Goal: Task Accomplishment & Management: Manage account settings

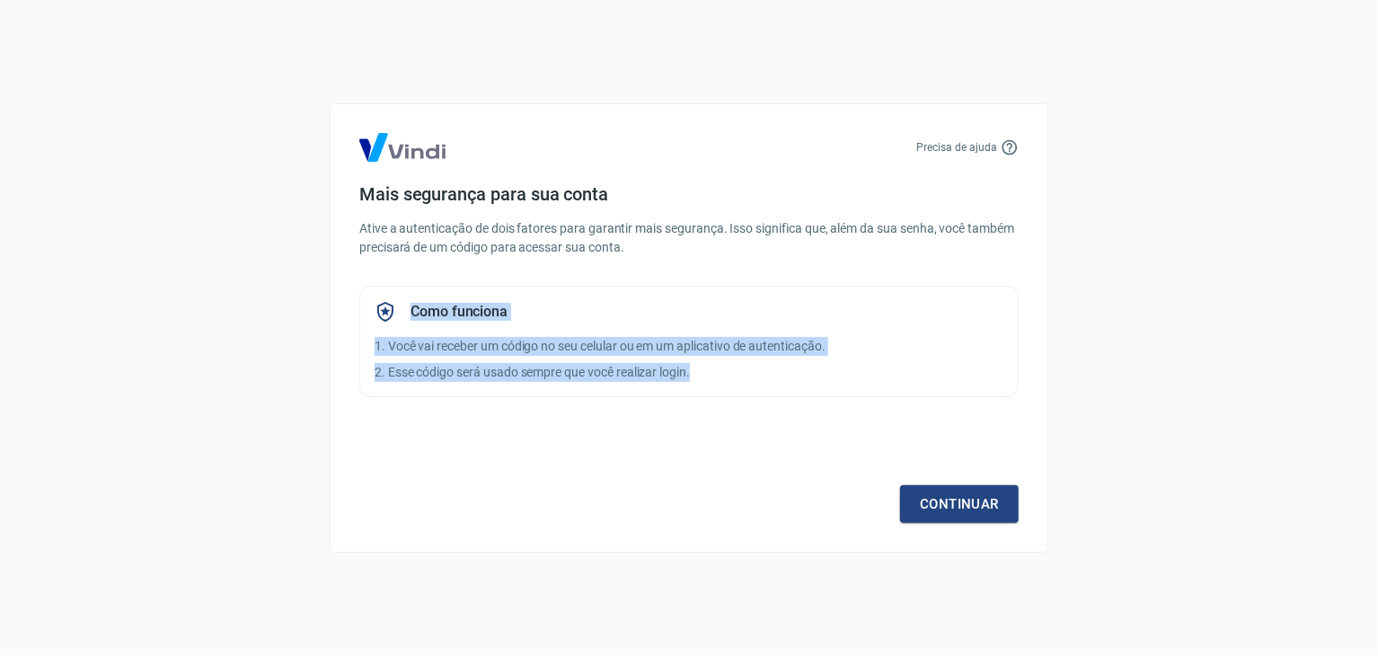
drag, startPoint x: 341, startPoint y: 313, endPoint x: 732, endPoint y: 401, distance: 400.7
click at [732, 401] on div "Precisa de ajuda Mais segurança para sua conta Ative a autenticação de dois fat…" at bounding box center [689, 327] width 718 height 449
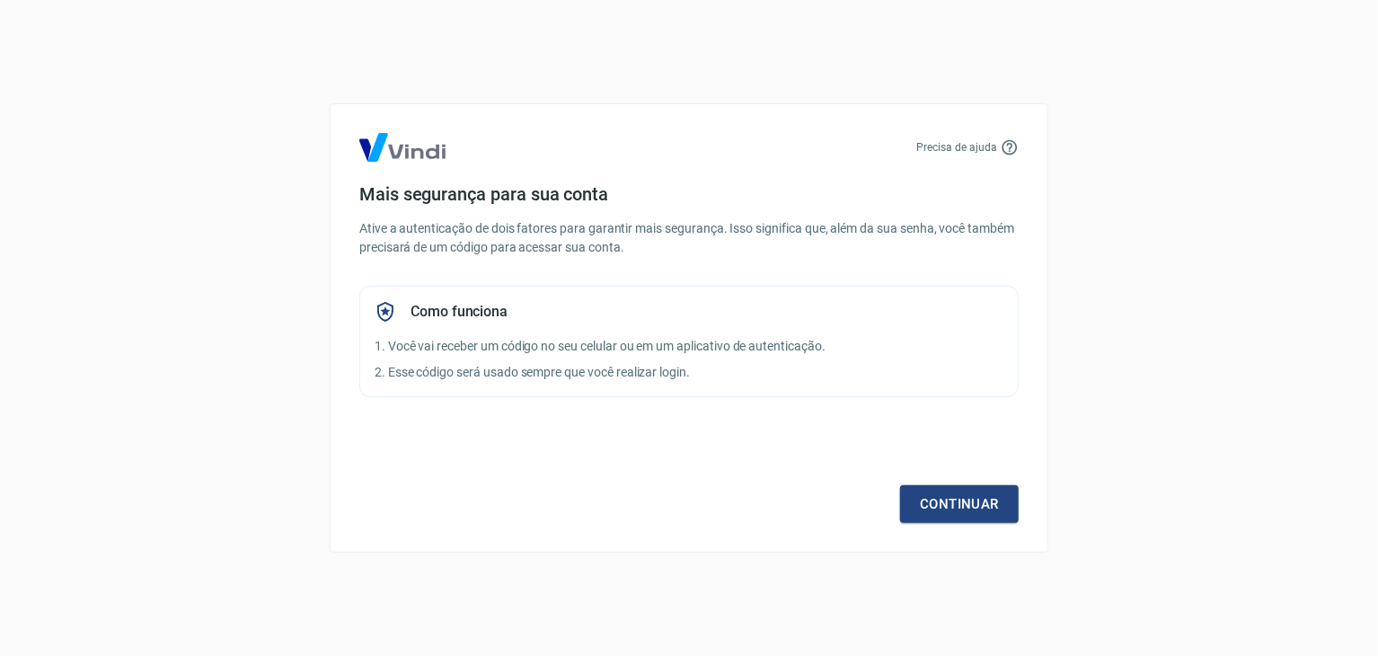
click at [612, 455] on div "Continuar" at bounding box center [688, 471] width 659 height 104
click at [928, 502] on link "Continuar" at bounding box center [959, 504] width 119 height 38
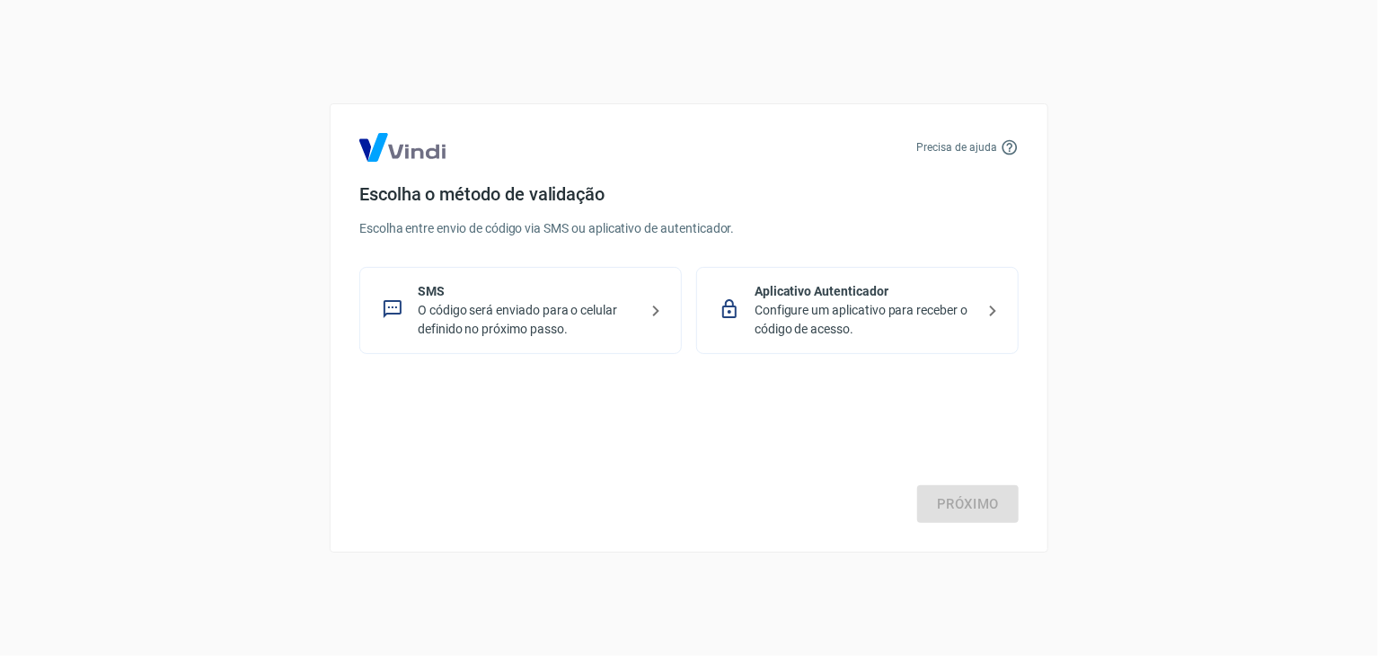
click at [574, 326] on p "O código será enviado para o celular definido no próximo passo." at bounding box center [528, 320] width 220 height 38
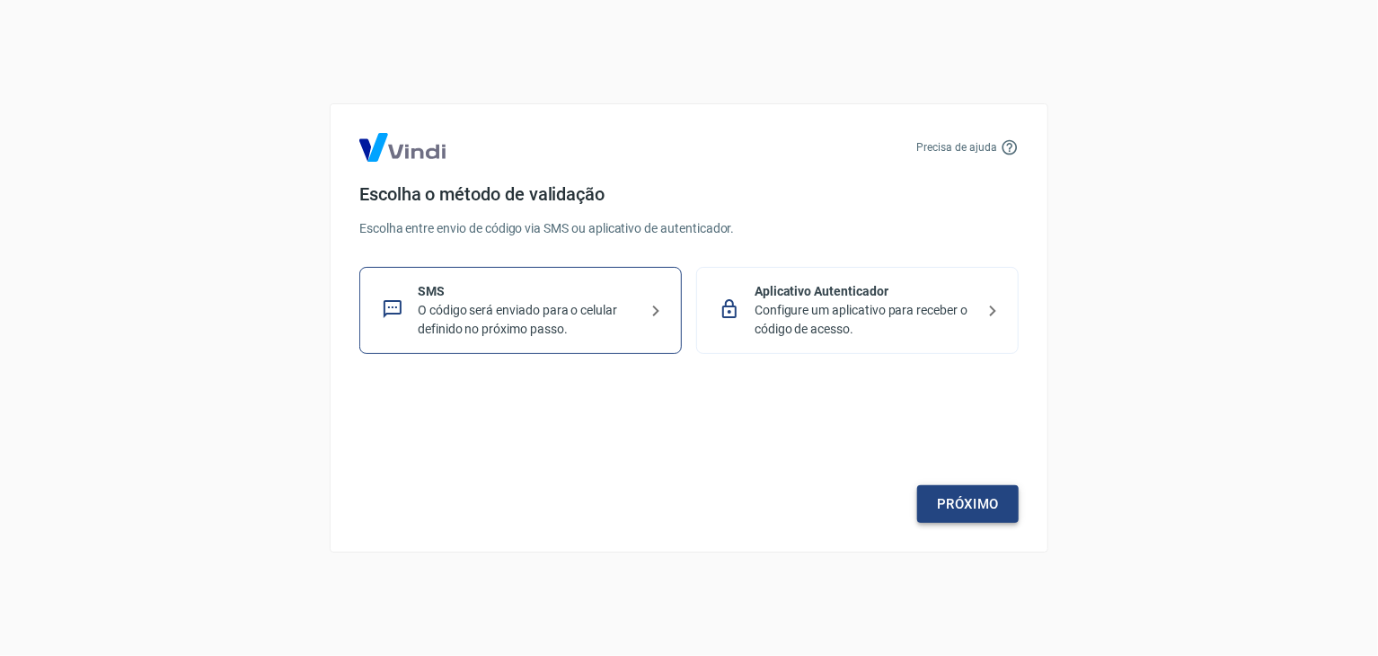
click at [965, 504] on link "Próximo" at bounding box center [967, 504] width 101 height 38
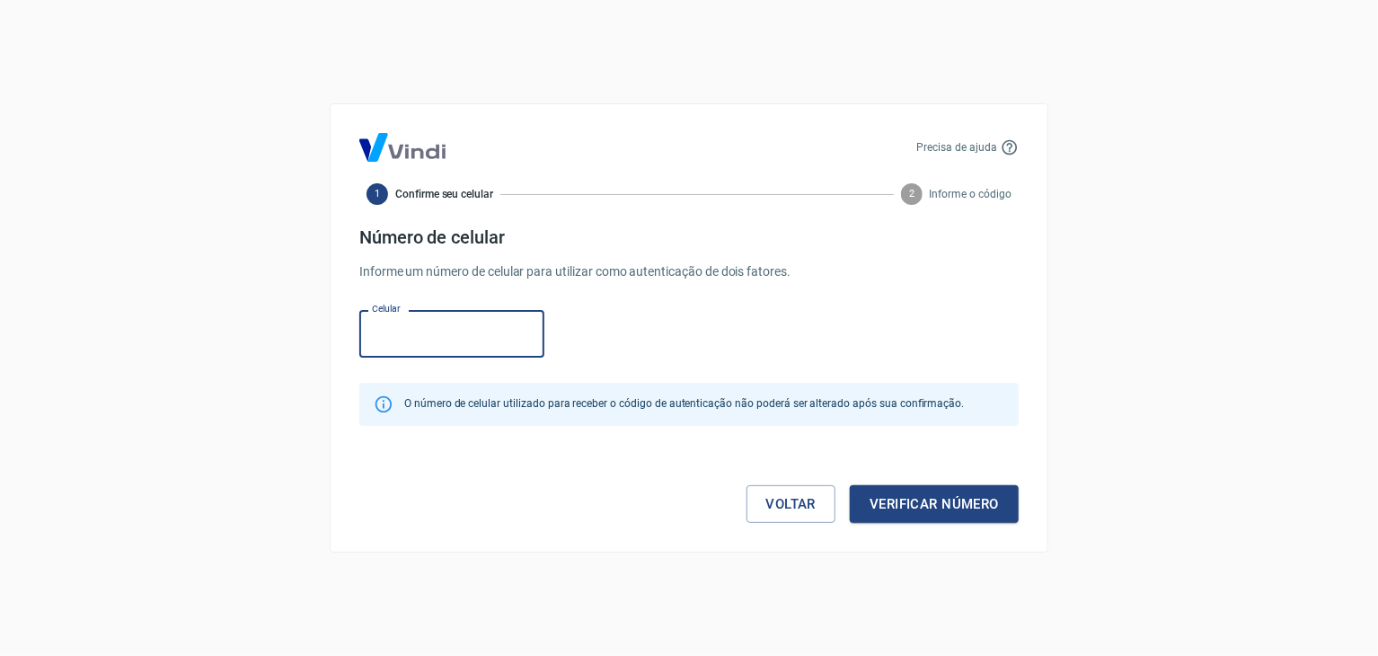
click at [437, 348] on input "Celular" at bounding box center [451, 334] width 185 height 48
type input "(32) 99951-8253"
click at [922, 509] on button "Verificar número" at bounding box center [934, 504] width 169 height 38
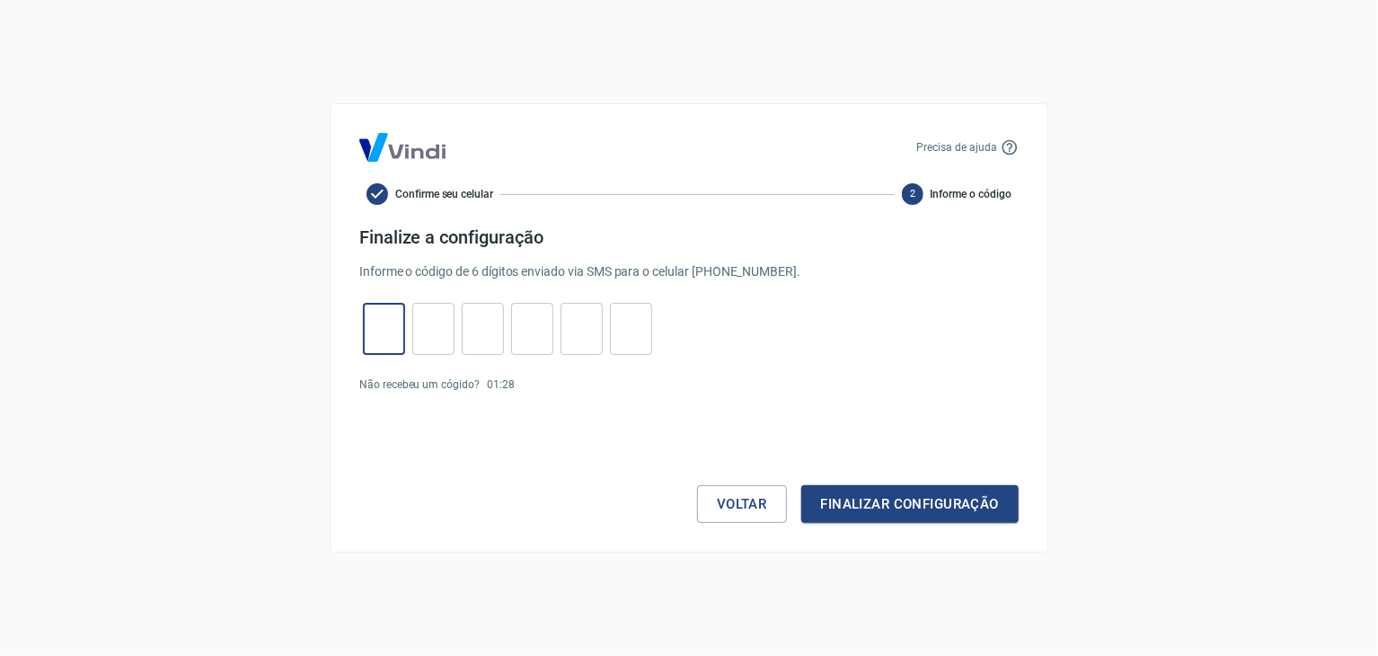
click at [375, 332] on input "tel" at bounding box center [384, 329] width 42 height 39
click at [394, 322] on input "tel" at bounding box center [384, 329] width 42 height 39
type input "8"
type input "3"
type input "9"
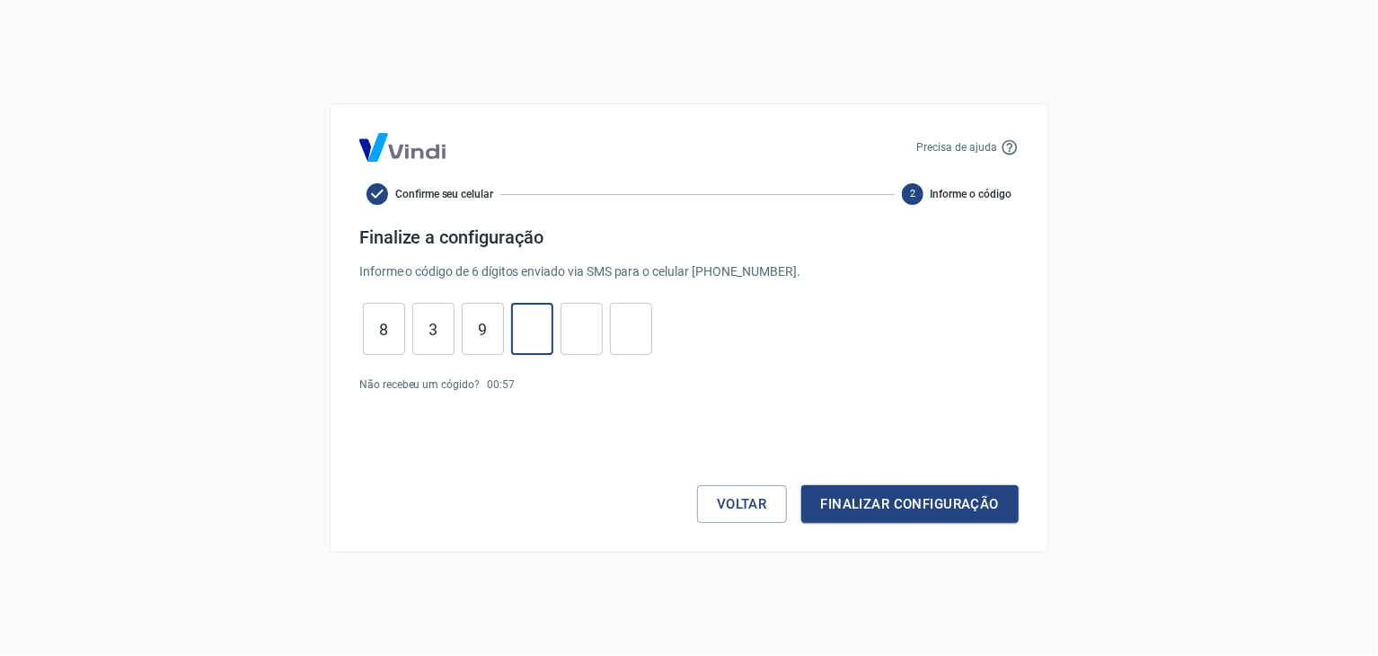
type input "3"
type input "8"
type input "5"
click at [801, 485] on button "Finalizar configuração" at bounding box center [909, 504] width 217 height 38
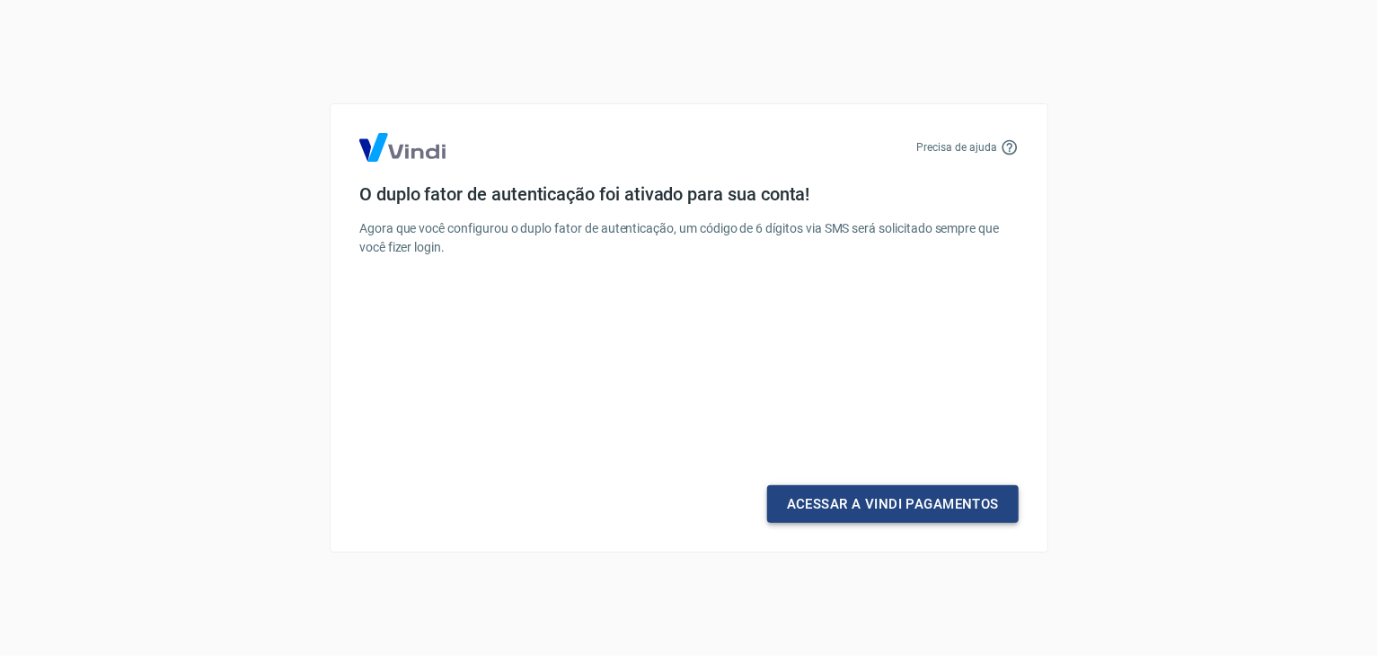
click at [874, 499] on link "Acessar a Vindi Pagamentos" at bounding box center [892, 504] width 251 height 38
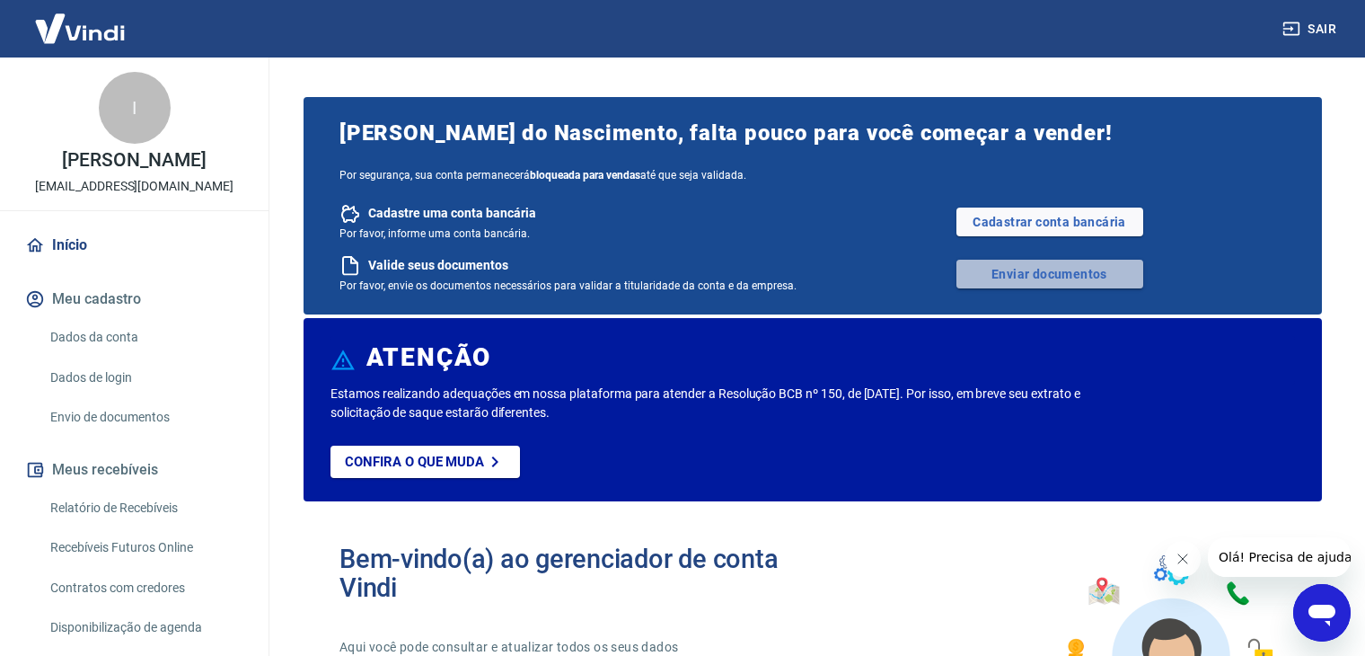
click at [1040, 274] on link "Enviar documentos" at bounding box center [1049, 274] width 187 height 29
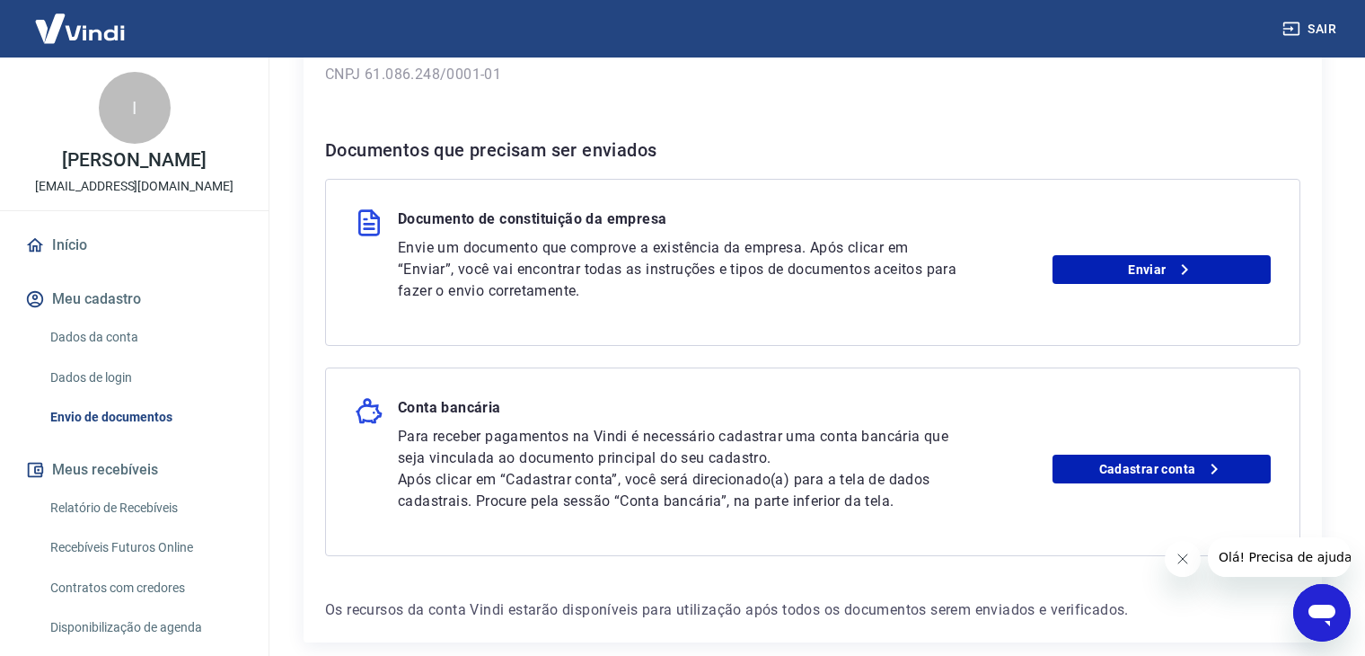
scroll to position [269, 0]
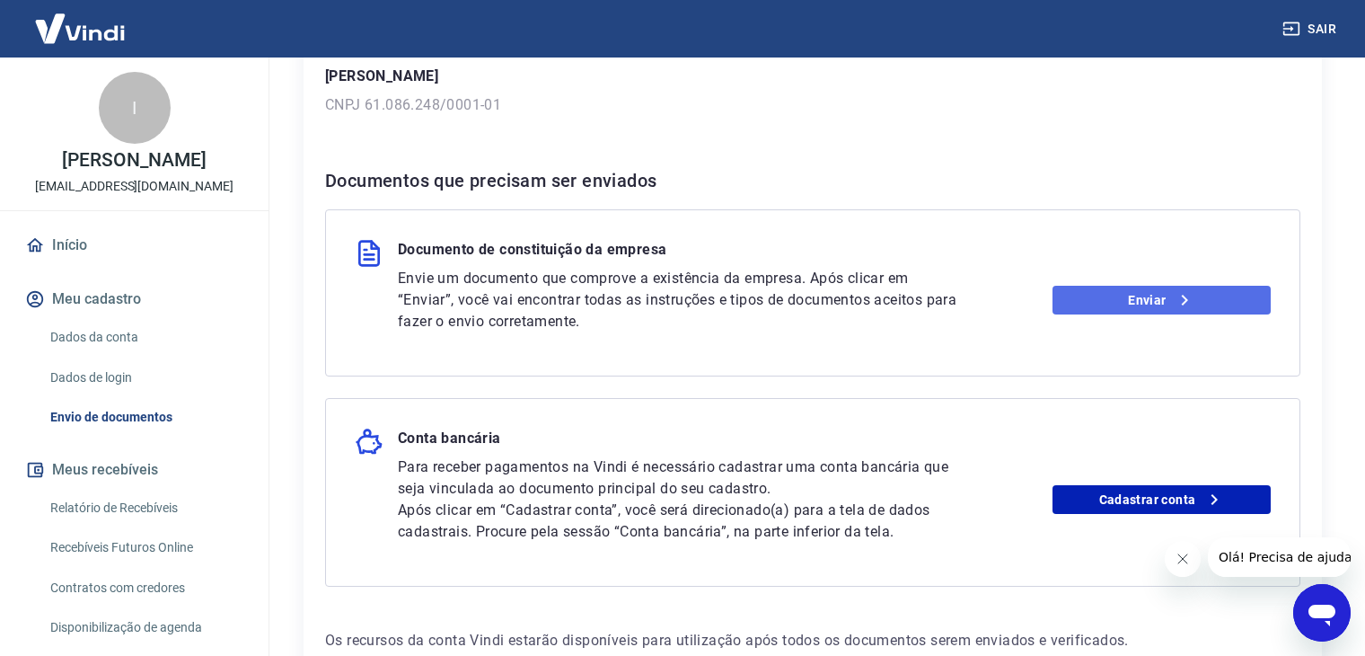
click at [1131, 309] on link "Enviar" at bounding box center [1162, 300] width 218 height 29
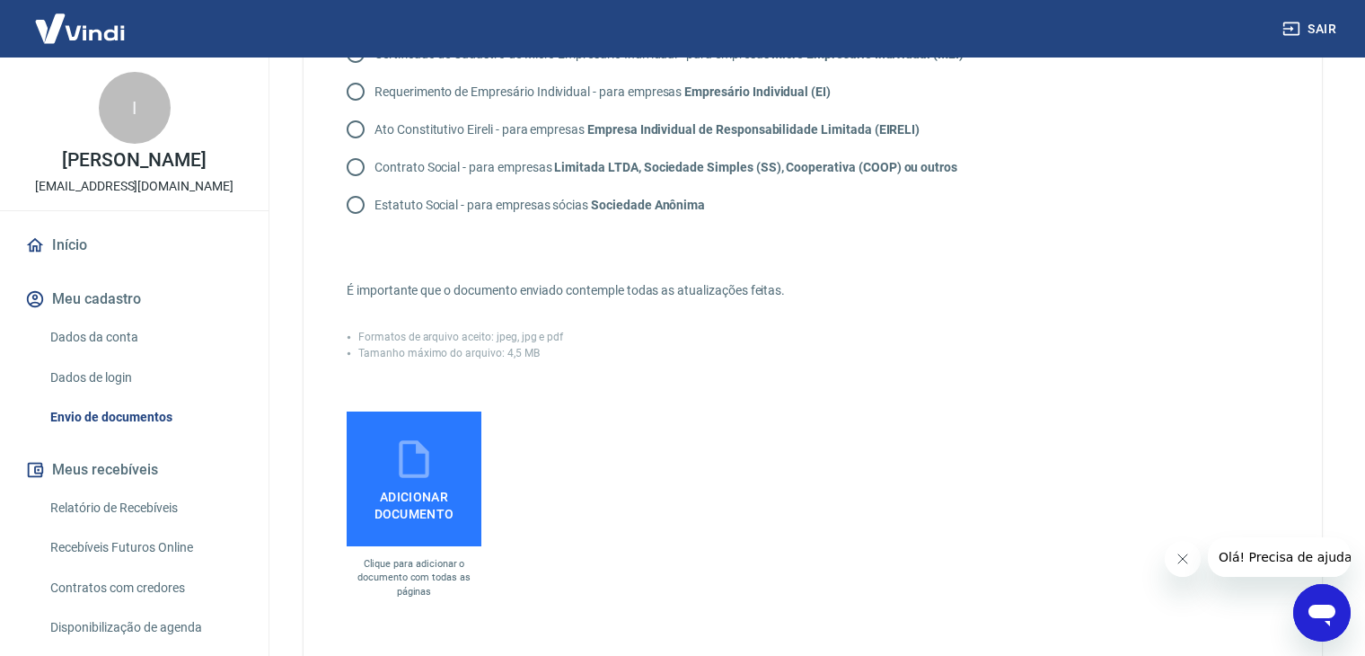
scroll to position [180, 0]
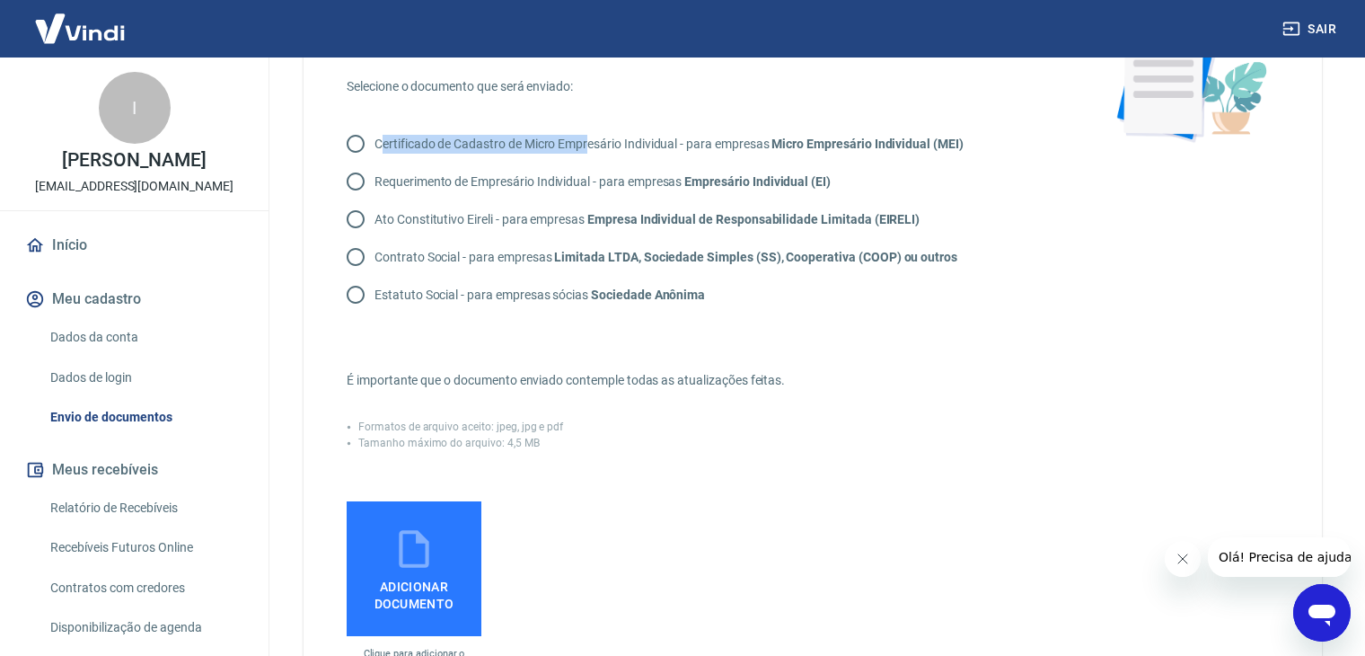
drag, startPoint x: 380, startPoint y: 145, endPoint x: 536, endPoint y: 146, distance: 156.3
click at [581, 146] on p "Certificado de Cadastro de Micro Empresário Individual - para empresas Micro Em…" at bounding box center [669, 144] width 589 height 19
drag, startPoint x: 375, startPoint y: 147, endPoint x: 1005, endPoint y: 124, distance: 630.0
click at [1005, 124] on div "Envie um dos documentos abaixo que comprove a existência da empresa. O tipo do …" at bounding box center [701, 335] width 709 height 706
copy p "Certificado de Cadastro de Micro Empresário Individual - para empresas Micro Em…"
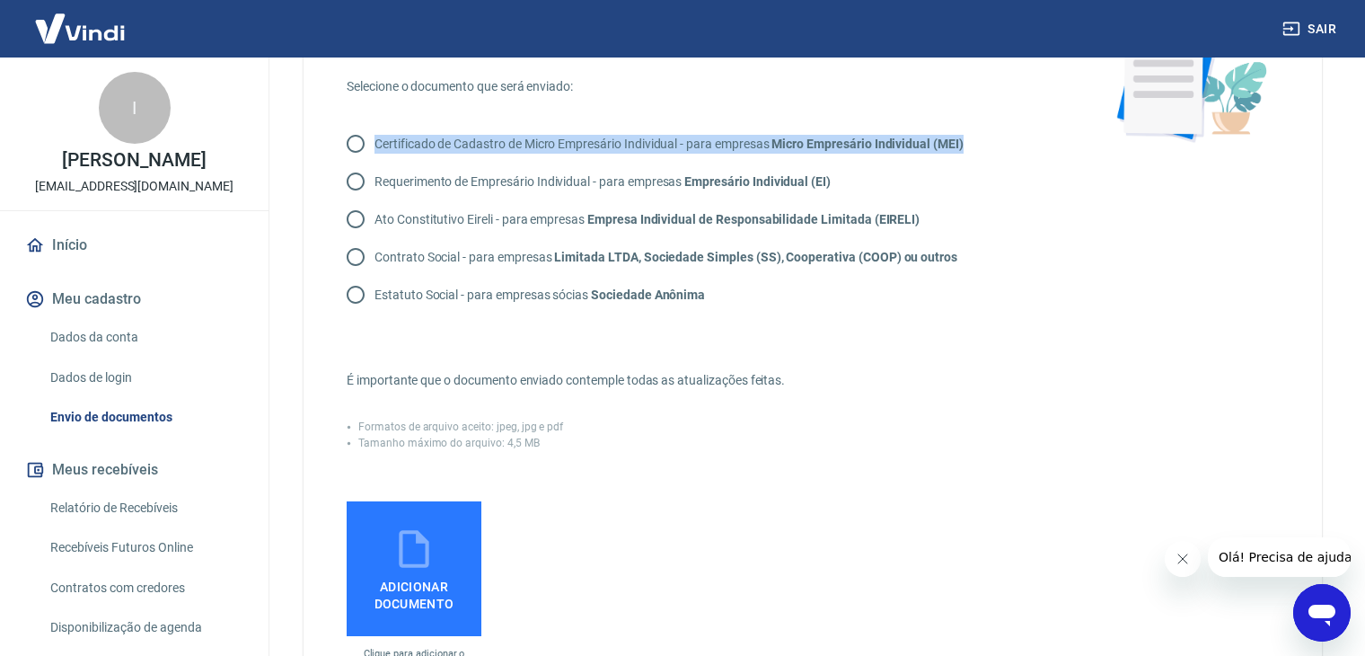
click at [355, 137] on input "Certificado de Cadastro de Micro Empresário Individual - para empresas Micro Em…" at bounding box center [356, 144] width 38 height 38
radio input "true"
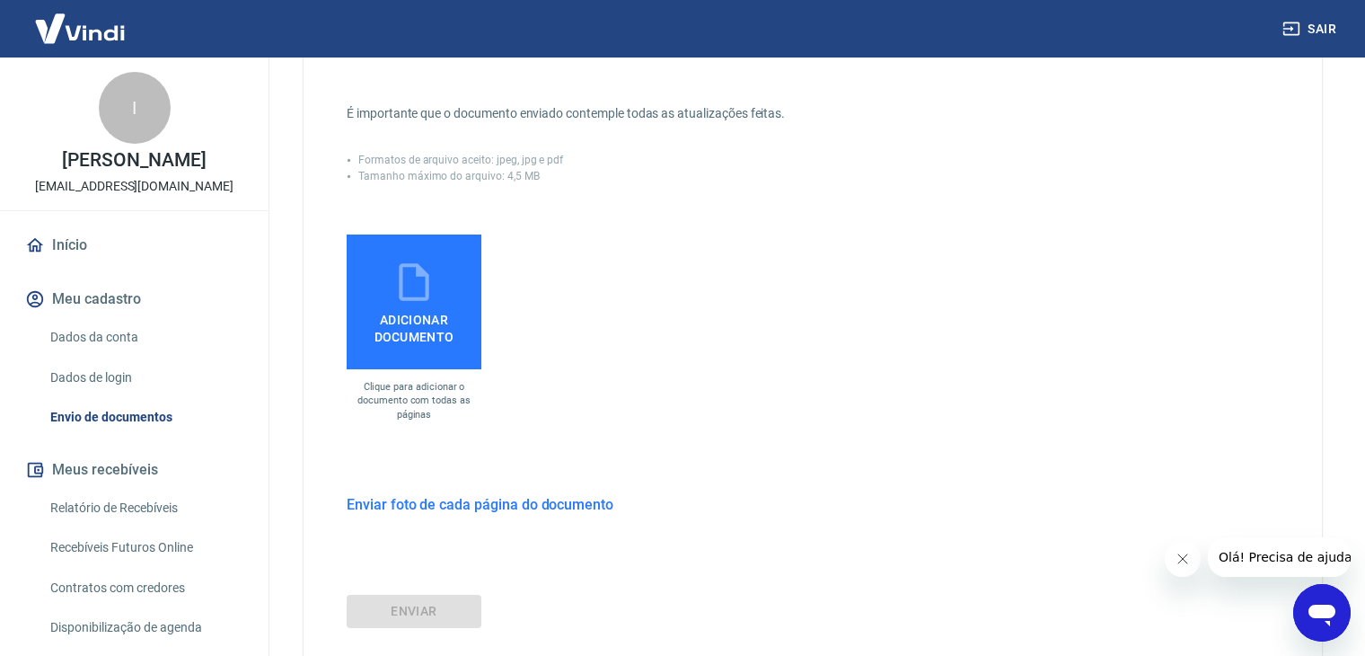
scroll to position [449, 0]
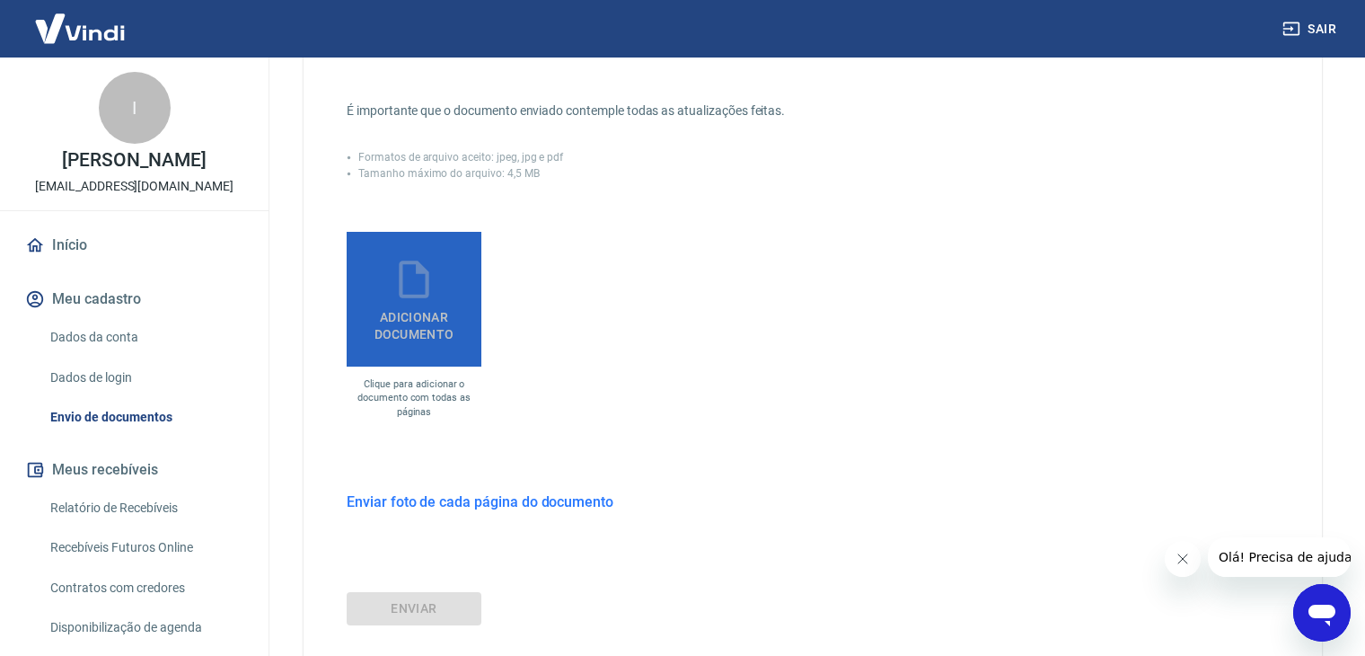
click at [419, 324] on span "Adicionar documento" at bounding box center [414, 322] width 120 height 40
click at [0, 0] on input "Adicionar documento" at bounding box center [0, 0] width 0 height 0
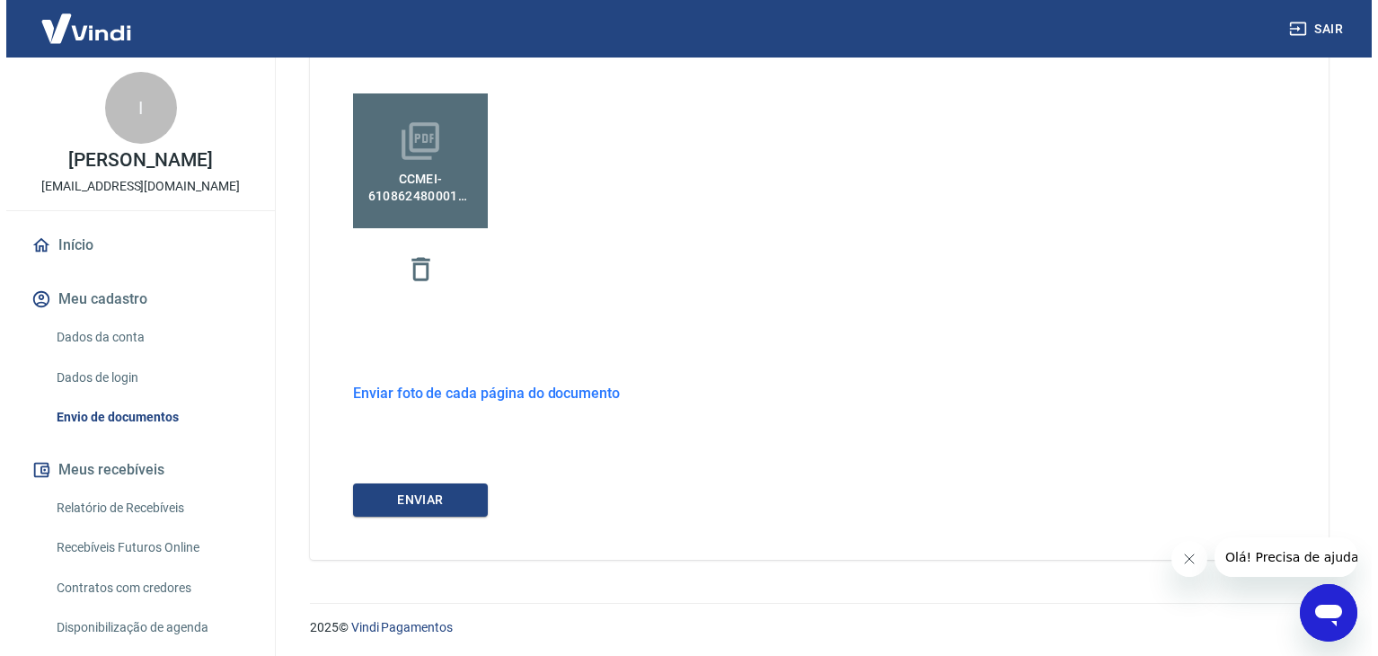
scroll to position [589, 0]
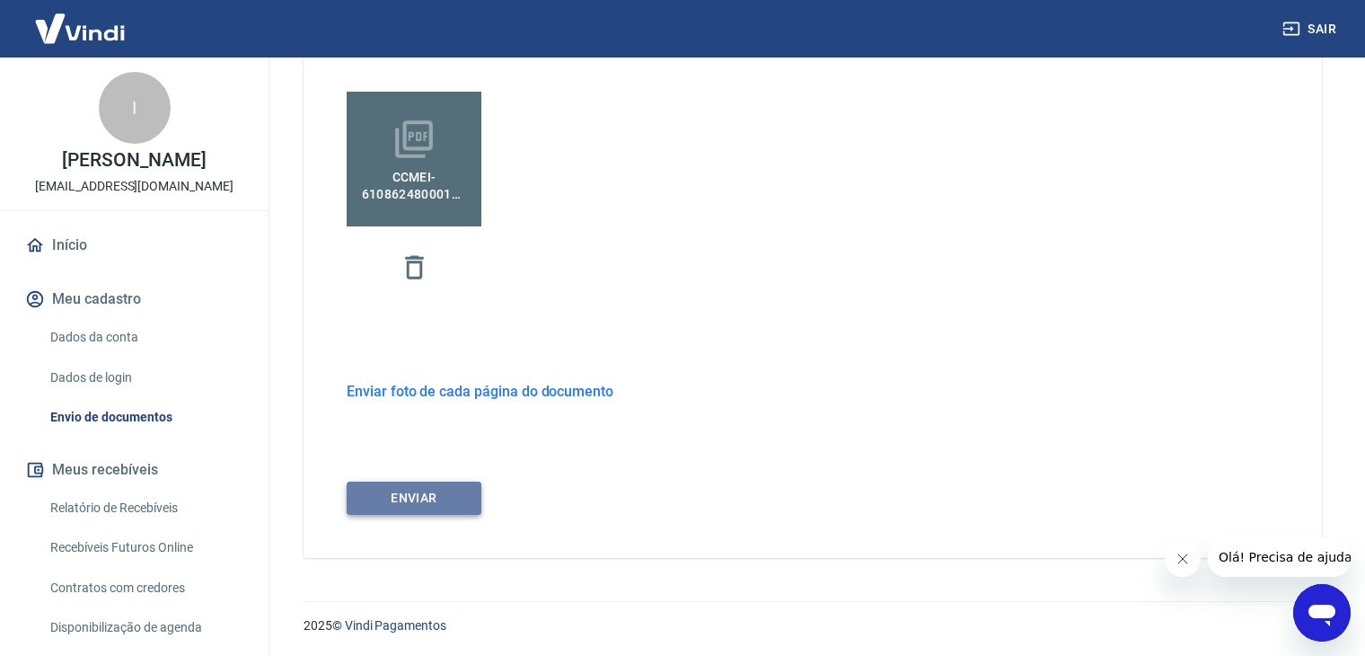
click at [407, 498] on button "ENVIAR" at bounding box center [414, 497] width 135 height 33
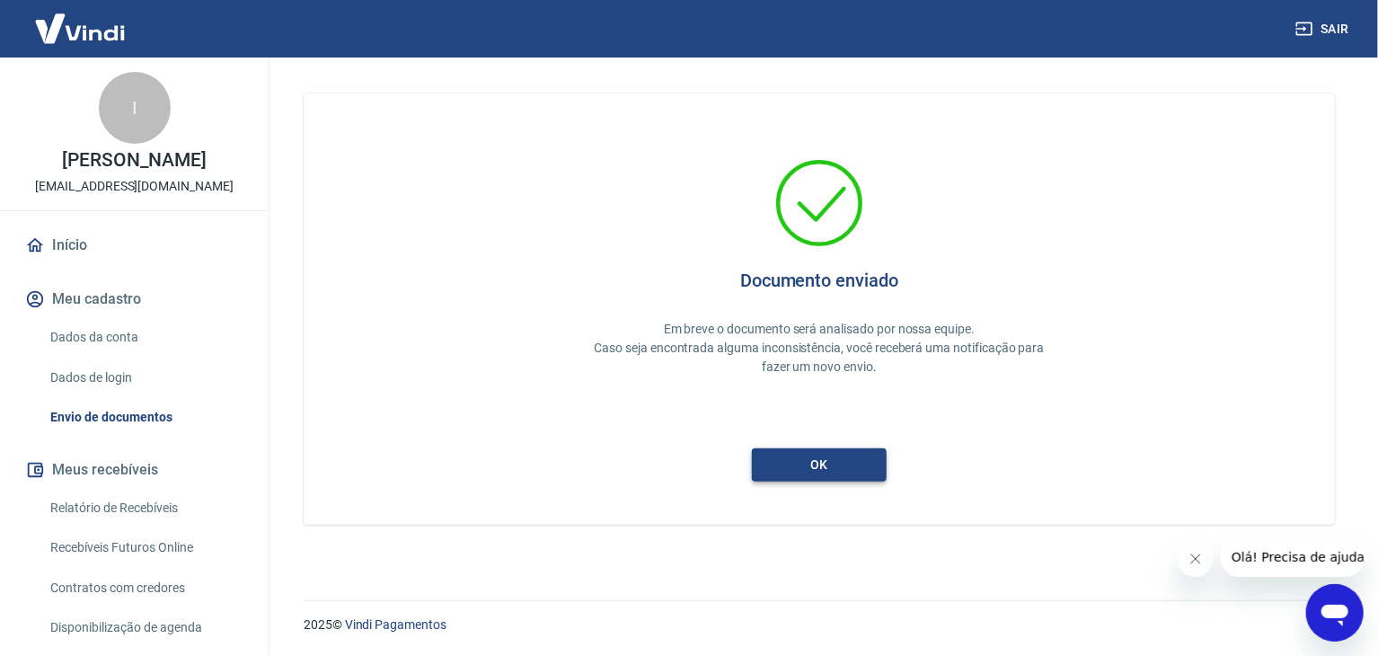
click at [797, 459] on button "ok" at bounding box center [819, 464] width 135 height 33
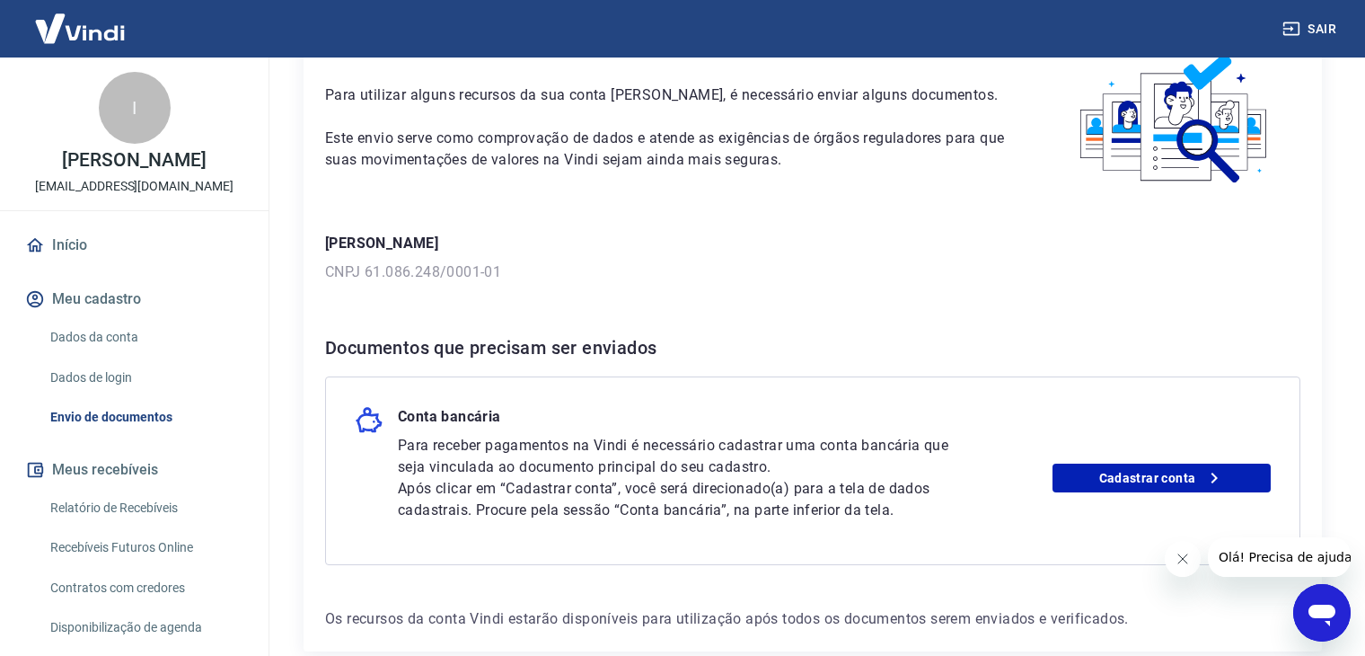
scroll to position [180, 0]
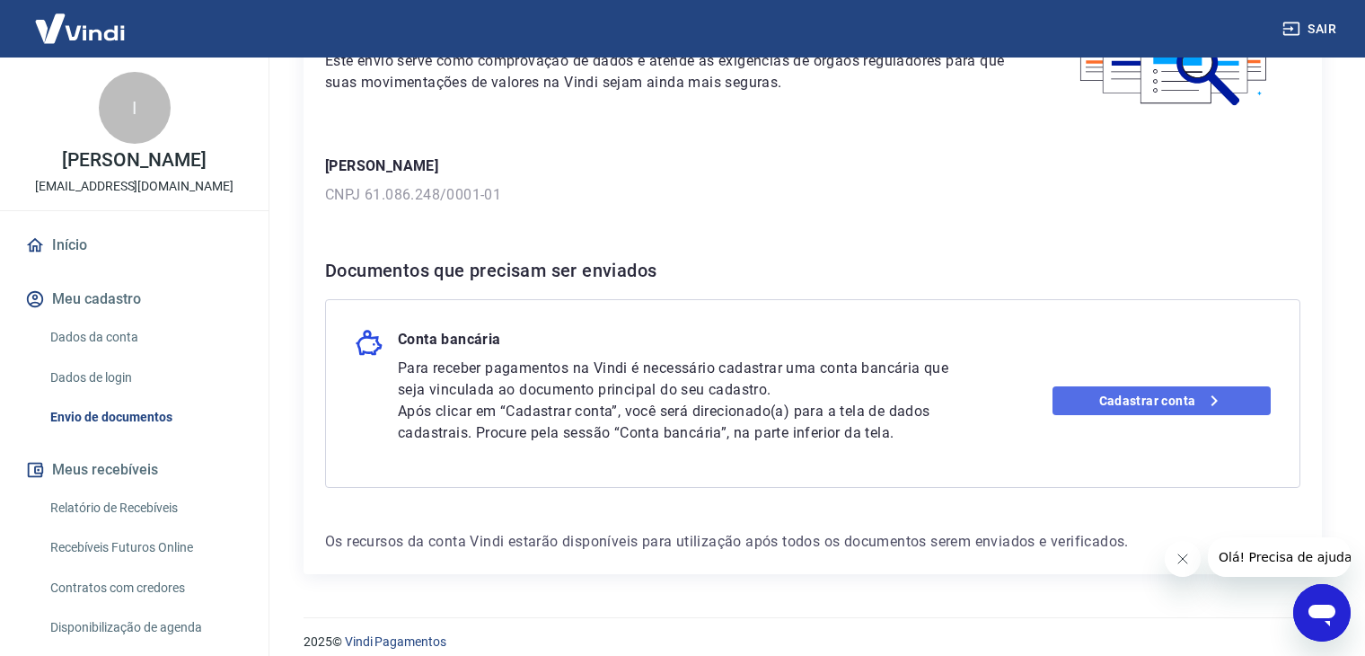
click at [1121, 398] on link "Cadastrar conta" at bounding box center [1162, 400] width 218 height 29
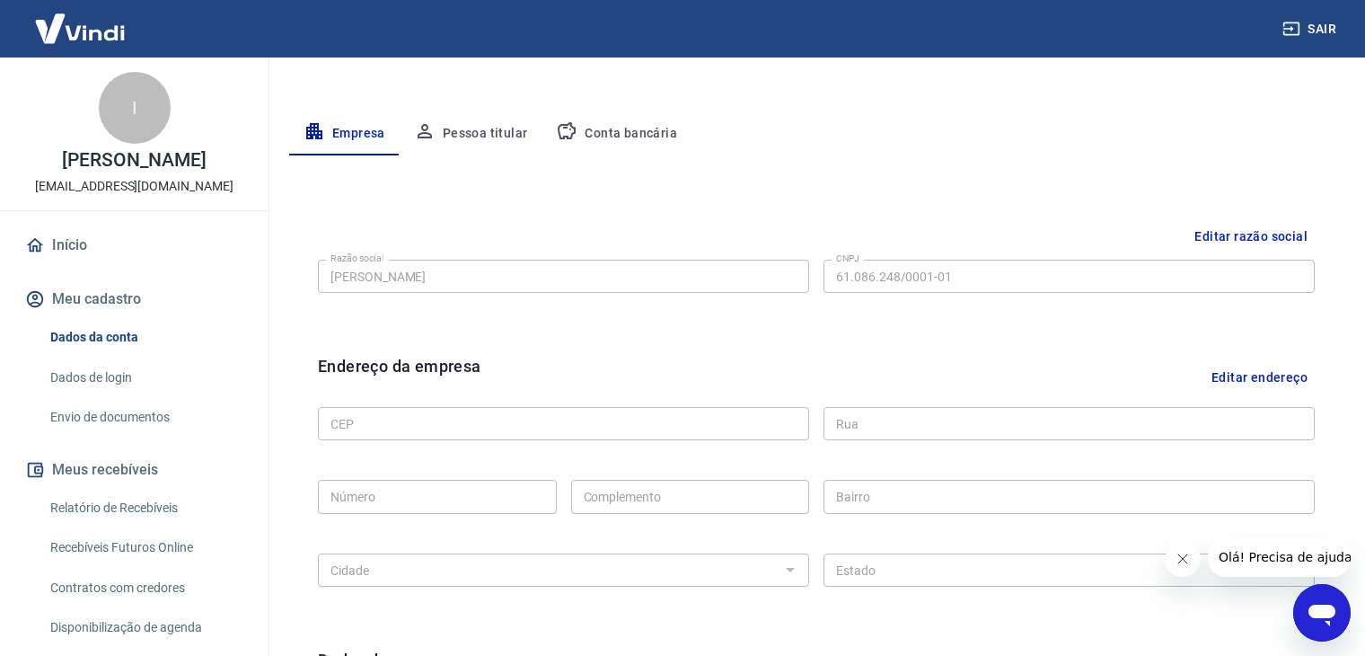
scroll to position [269, 0]
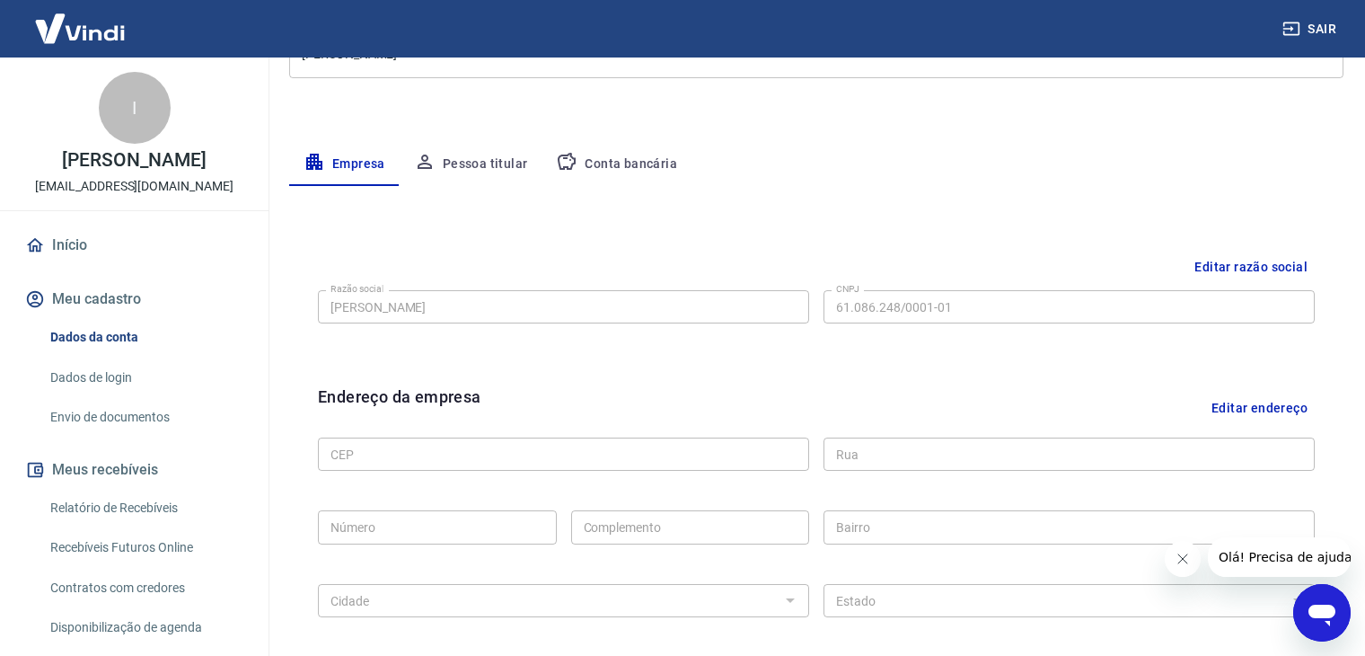
click at [624, 163] on button "Conta bancária" at bounding box center [617, 164] width 150 height 43
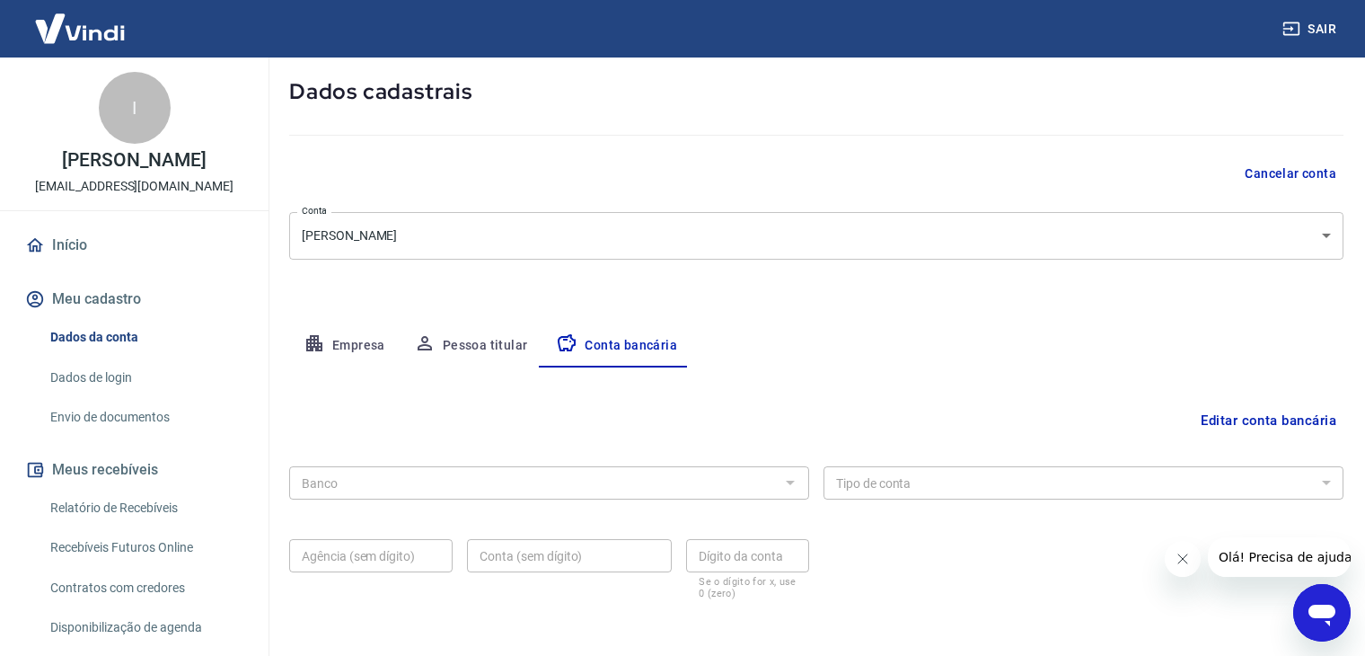
scroll to position [162, 0]
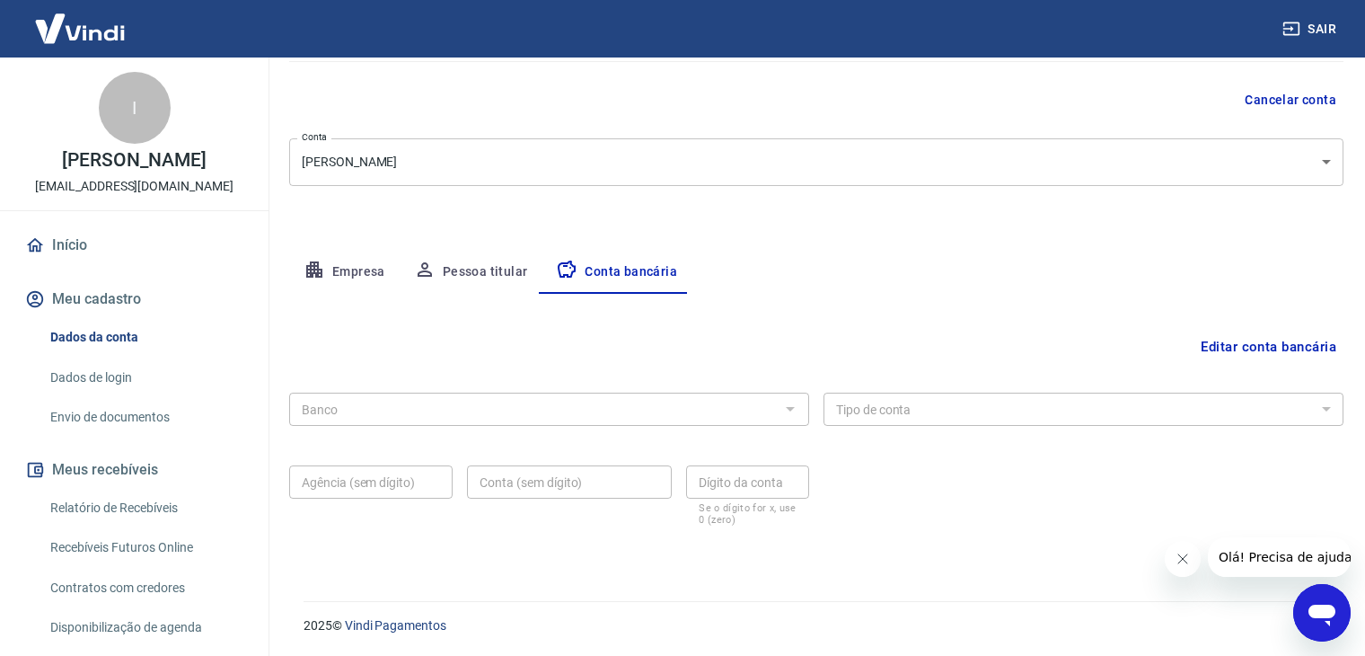
click at [1252, 340] on button "Editar conta bancária" at bounding box center [1269, 347] width 150 height 34
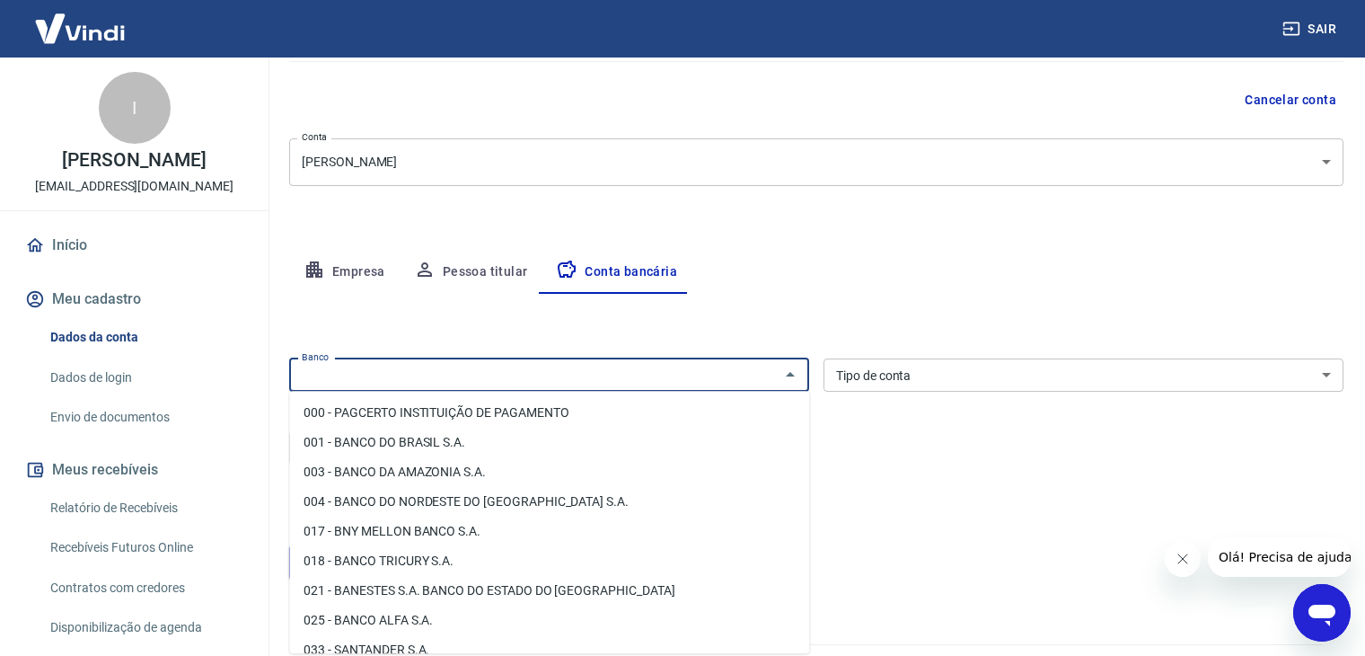
click at [421, 380] on input "Banco" at bounding box center [535, 375] width 480 height 22
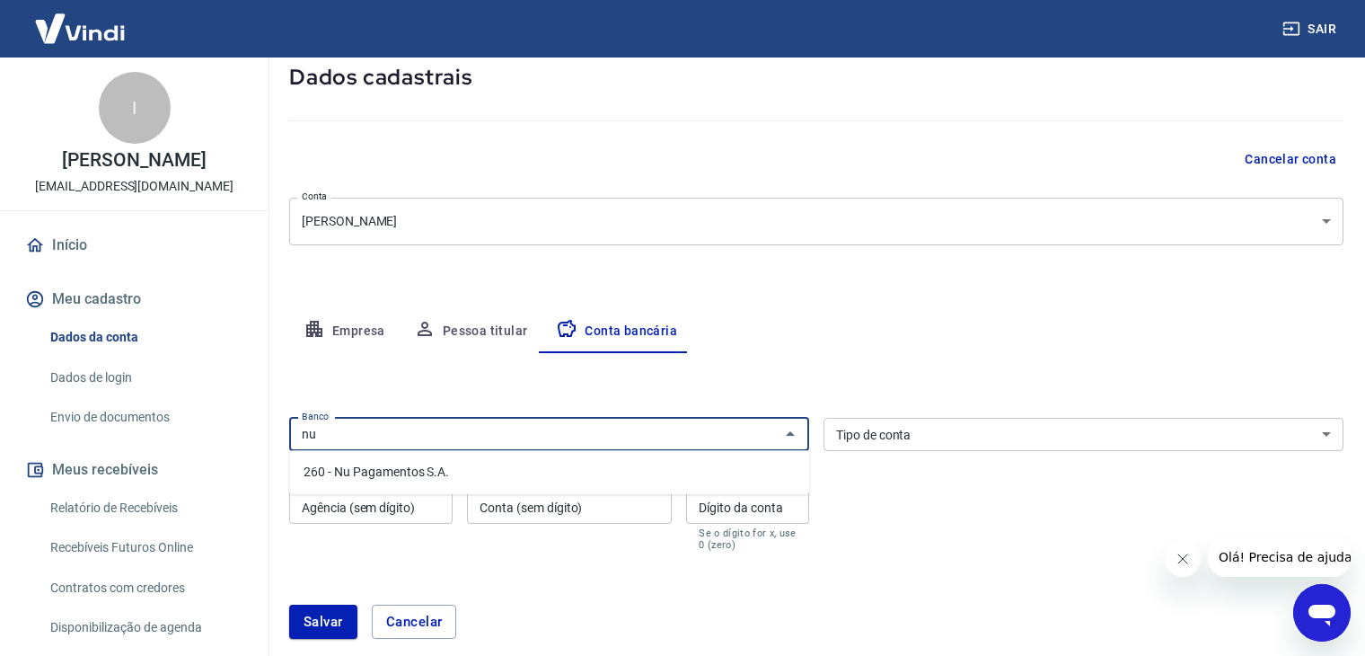
scroll to position [72, 0]
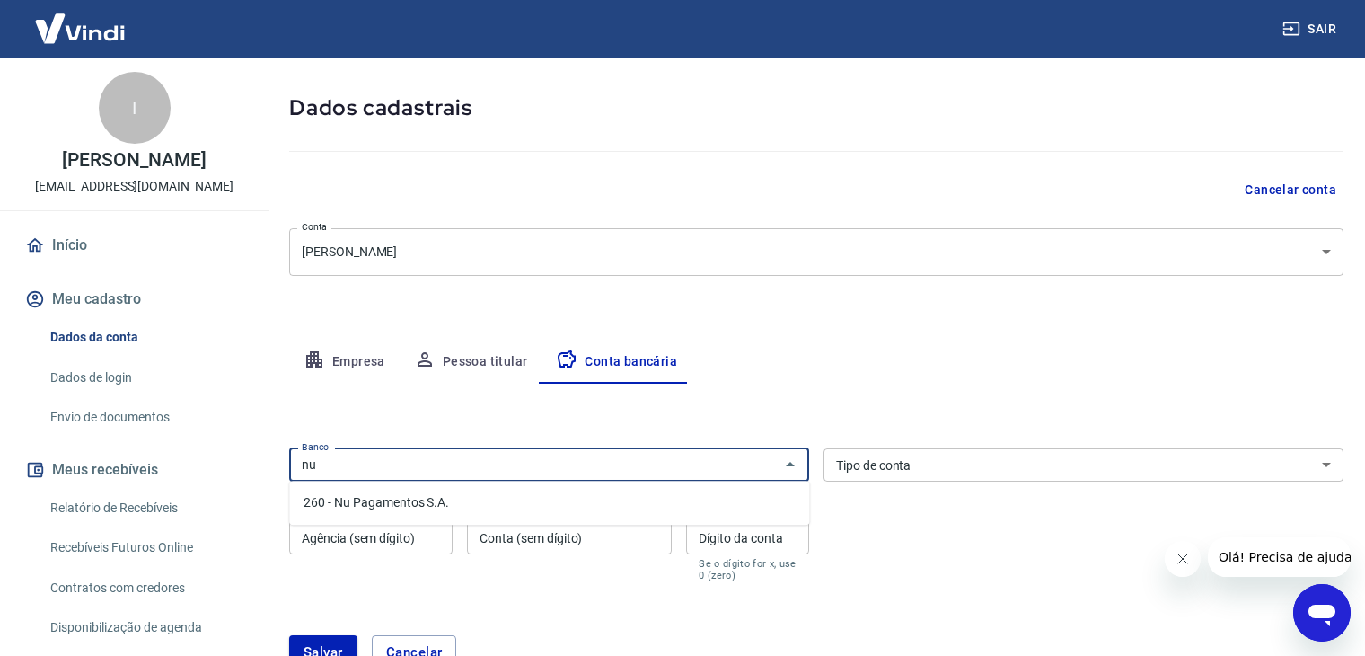
click at [382, 508] on li "260 - Nu Pagamentos S.A." at bounding box center [549, 503] width 520 height 30
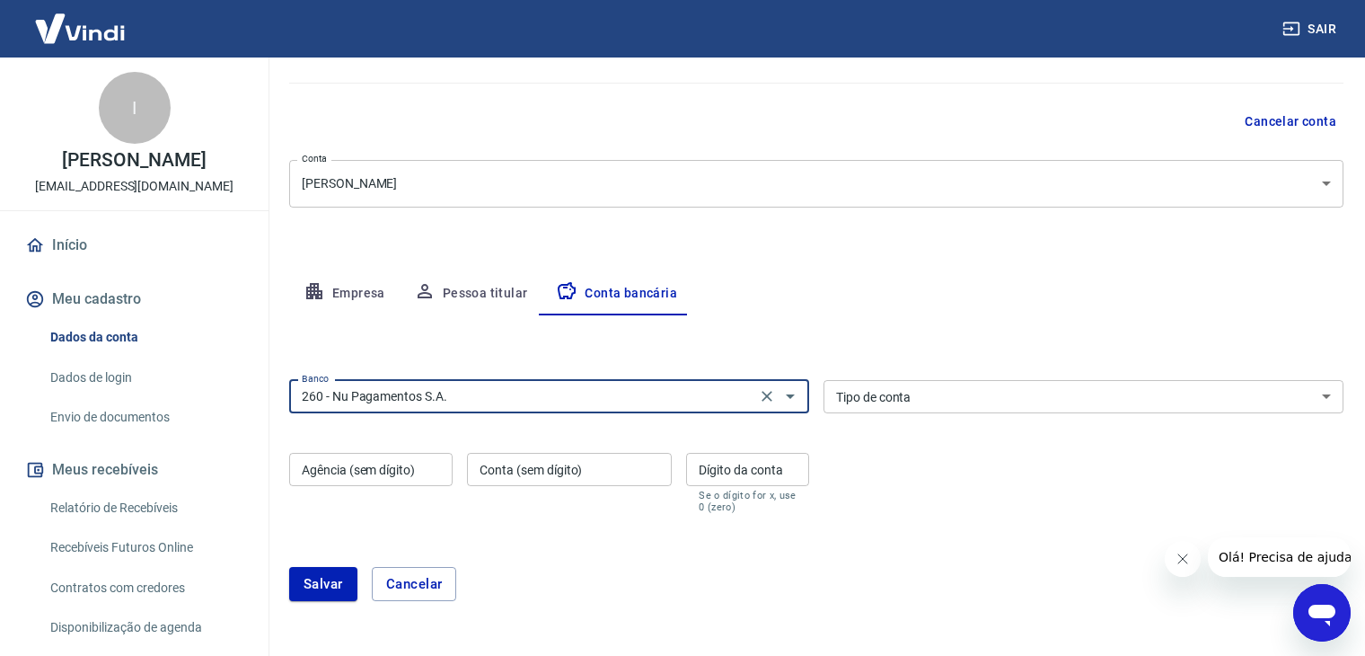
scroll to position [205, 0]
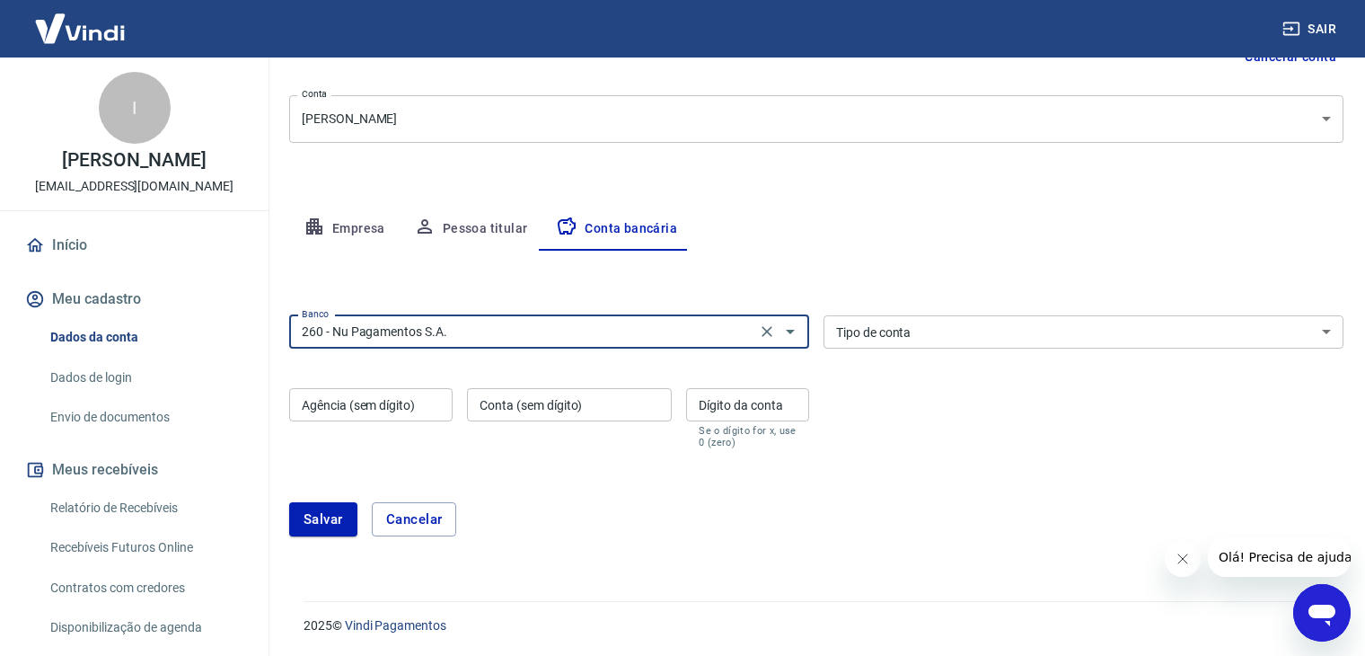
type input "260 - Nu Pagamentos S.A."
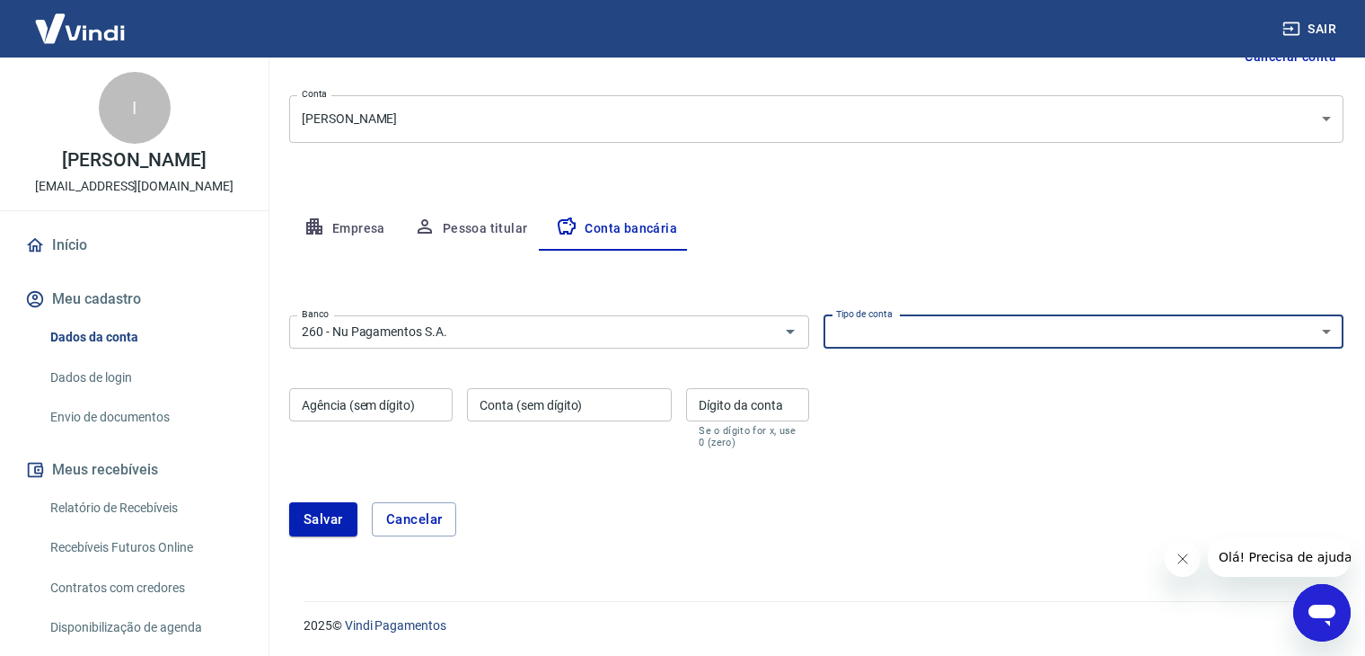
click at [866, 316] on div "Tipo de conta Conta Corrente Conta Poupança Tipo de conta" at bounding box center [1084, 331] width 520 height 33
select select "1"
click at [824, 315] on select "Conta Corrente Conta Poupança" at bounding box center [1084, 331] width 520 height 33
click at [410, 419] on input "Agência (sem dígito)" at bounding box center [370, 404] width 163 height 33
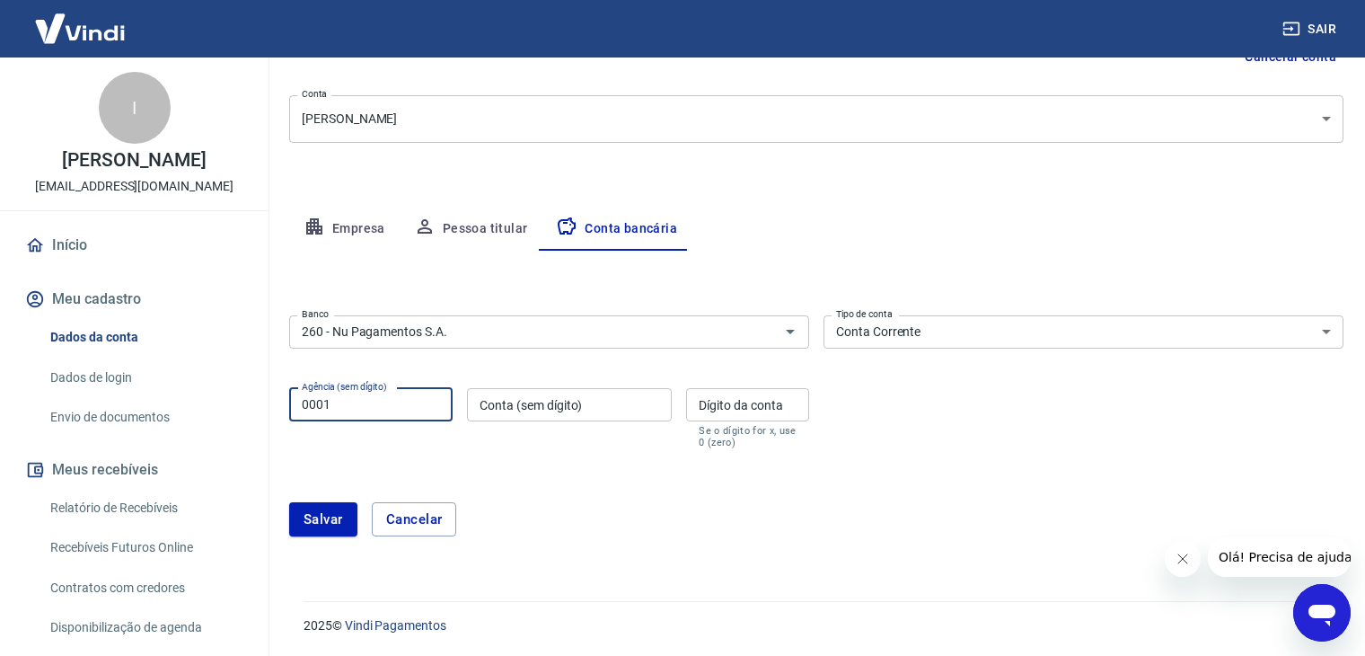
type input "0001"
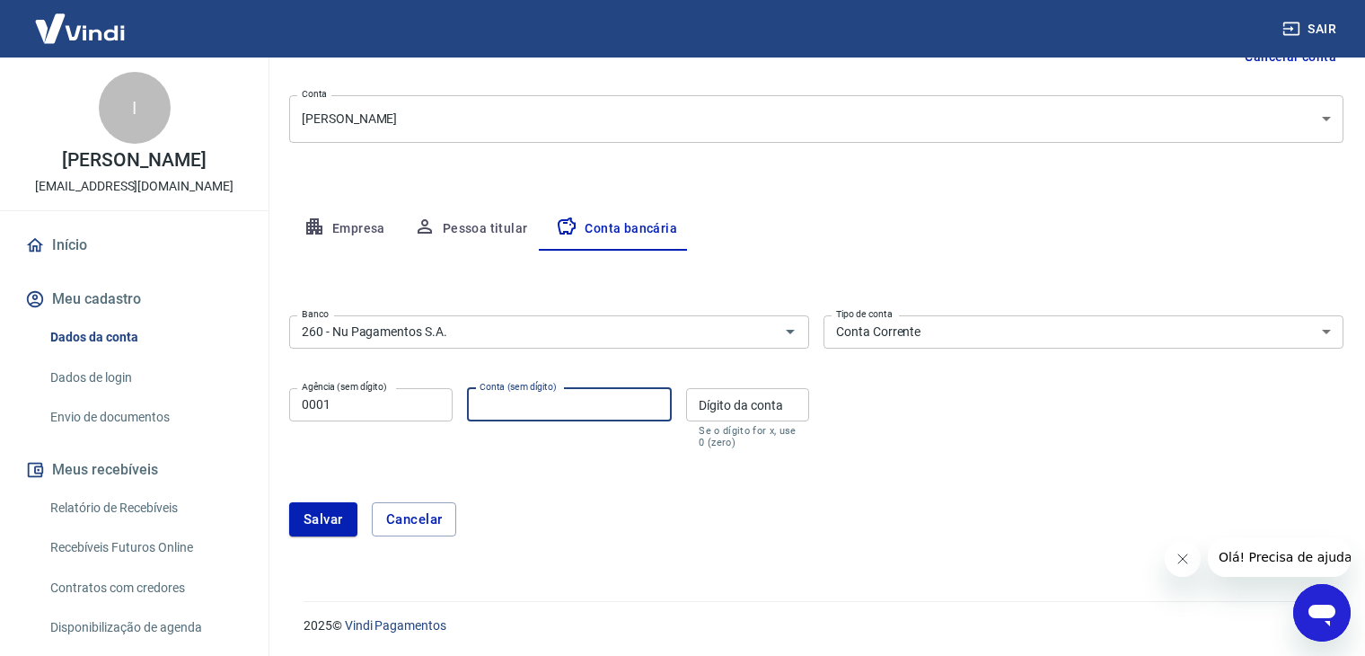
click at [569, 390] on input "Conta (sem dígito)" at bounding box center [569, 404] width 205 height 33
type input "95795445"
click at [735, 410] on input "Dígito da conta" at bounding box center [747, 404] width 123 height 33
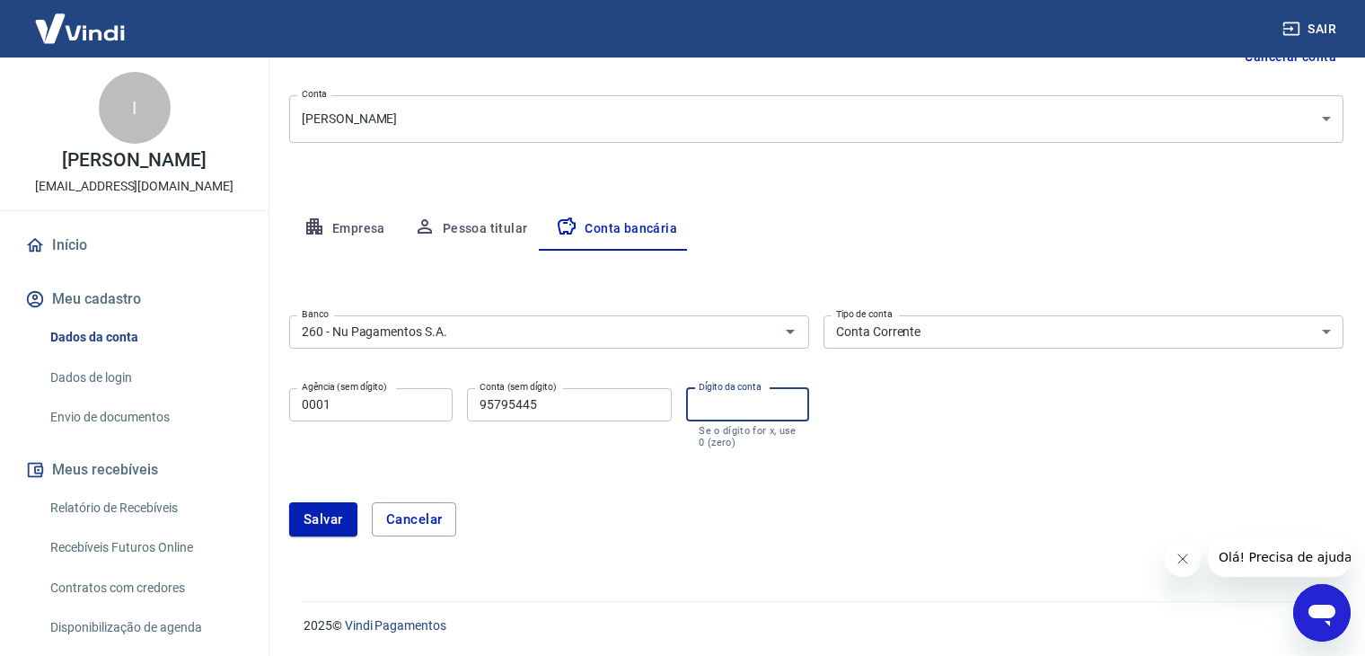
type input "0"
drag, startPoint x: 557, startPoint y: 396, endPoint x: 416, endPoint y: 402, distance: 141.1
click at [416, 402] on div "Agência (sem dígito) 0001 Agência (sem dígito) Conta (sem dígito) 95795445 Cont…" at bounding box center [549, 416] width 520 height 71
type input "195090955"
click at [771, 396] on input "0" at bounding box center [747, 404] width 123 height 33
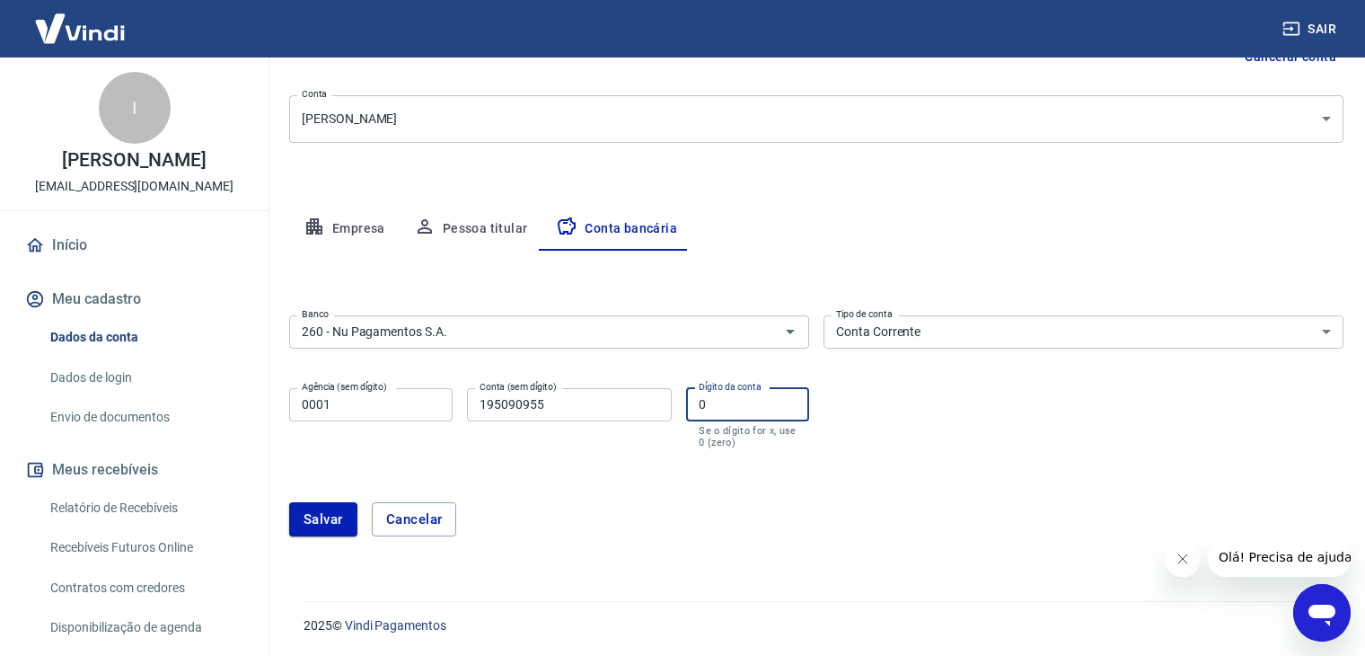
click at [296, 513] on button "Salvar" at bounding box center [323, 519] width 68 height 34
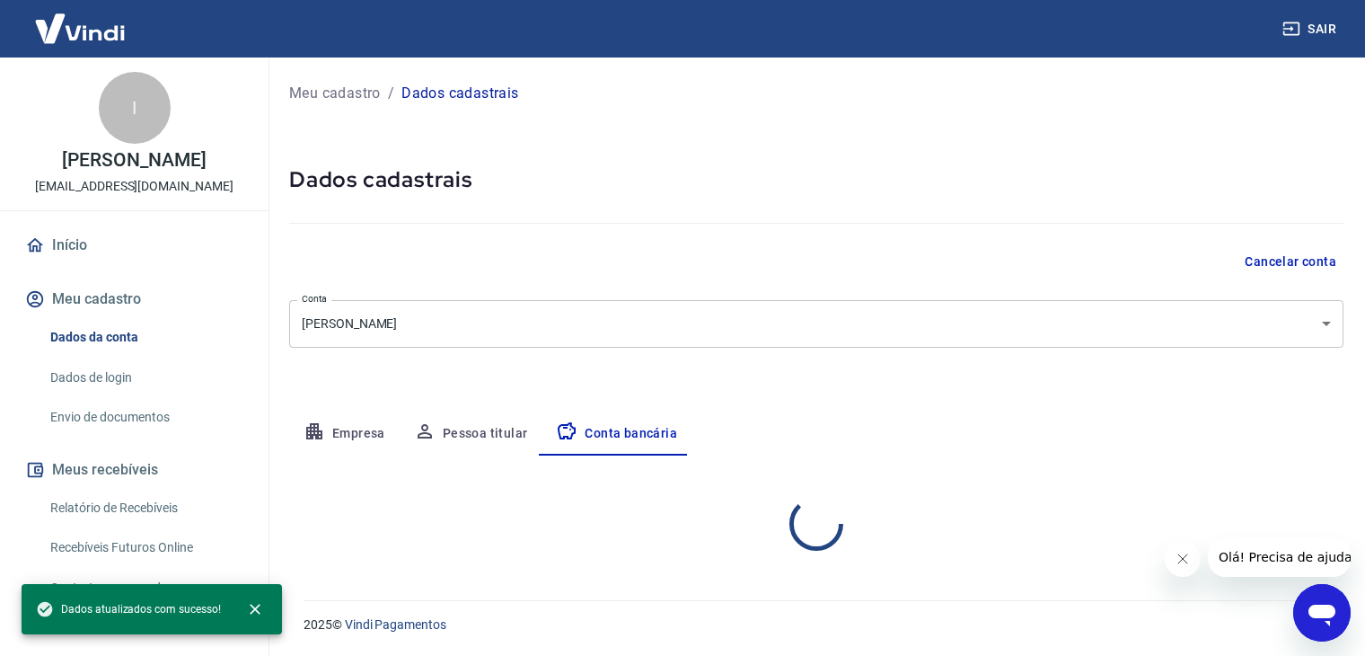
scroll to position [0, 0]
select select "1"
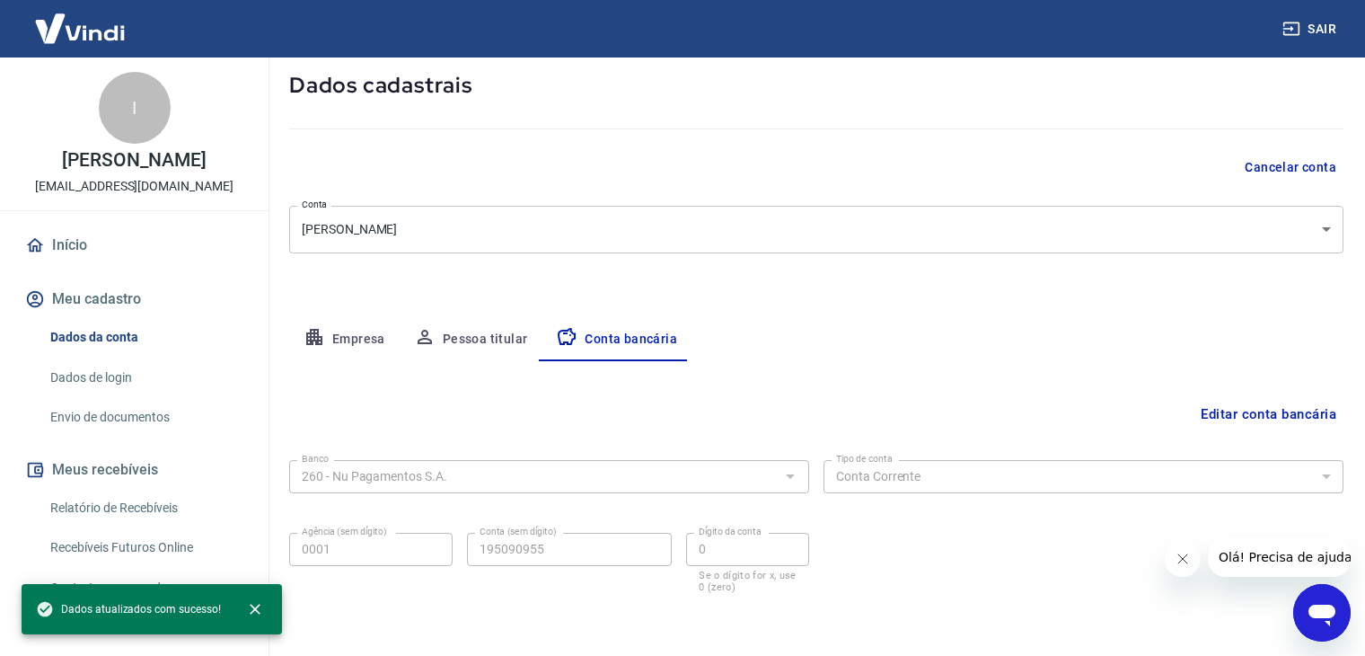
scroll to position [162, 0]
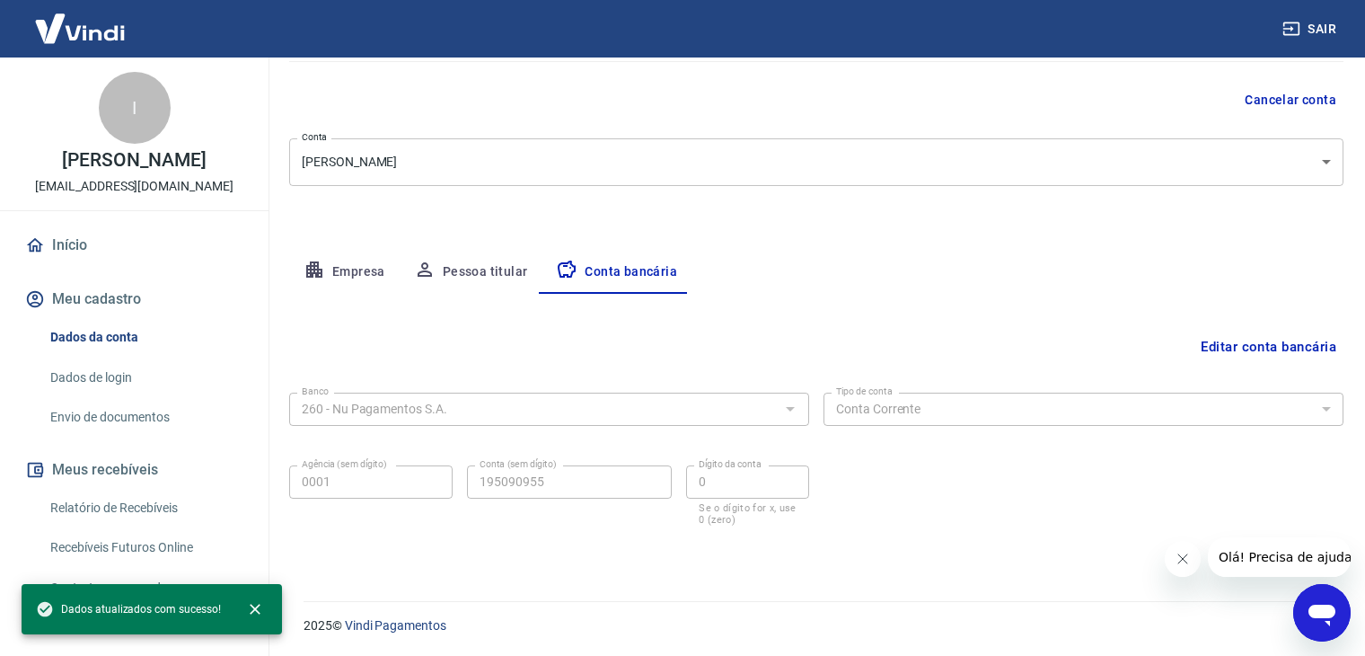
click at [455, 261] on button "Pessoa titular" at bounding box center [471, 272] width 143 height 43
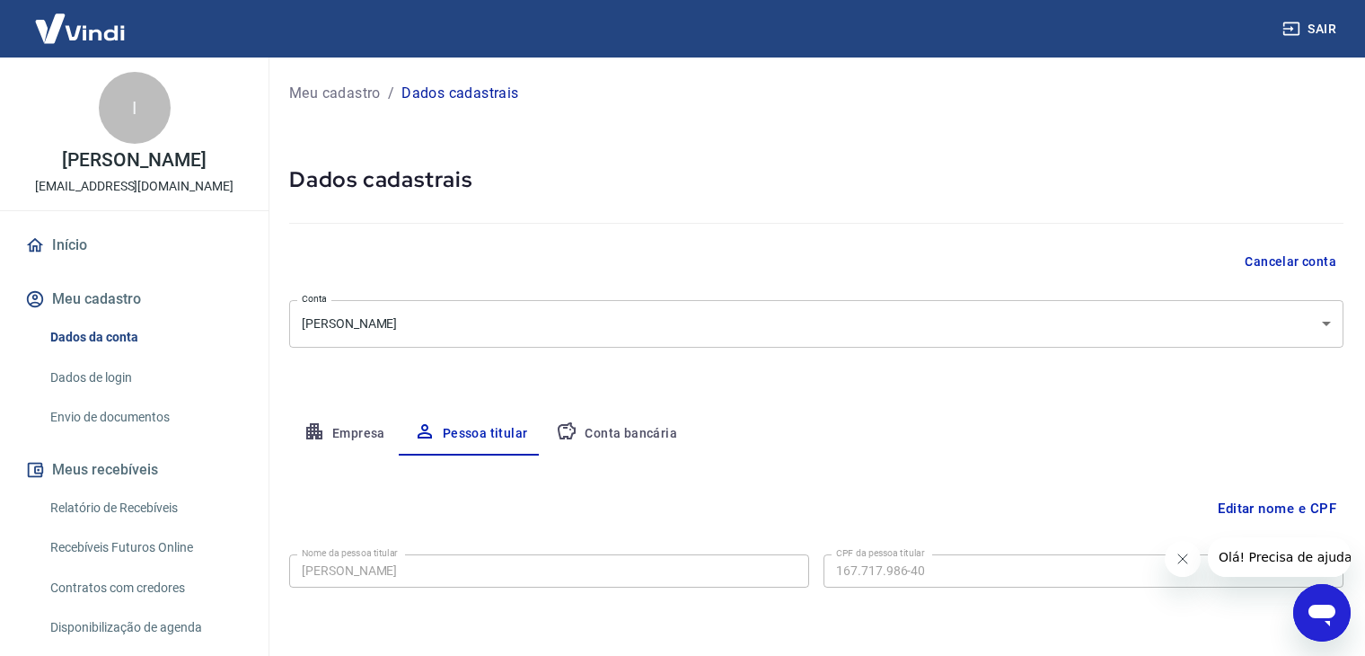
scroll to position [61, 0]
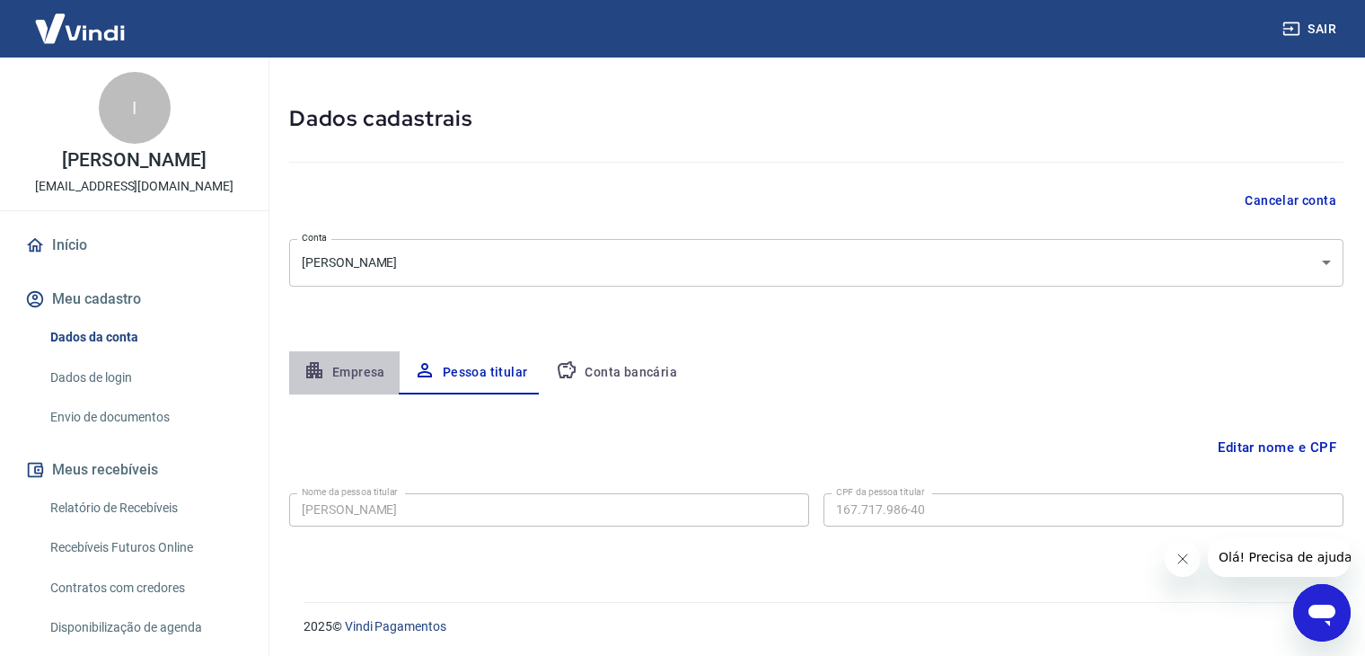
click at [340, 380] on button "Empresa" at bounding box center [344, 372] width 110 height 43
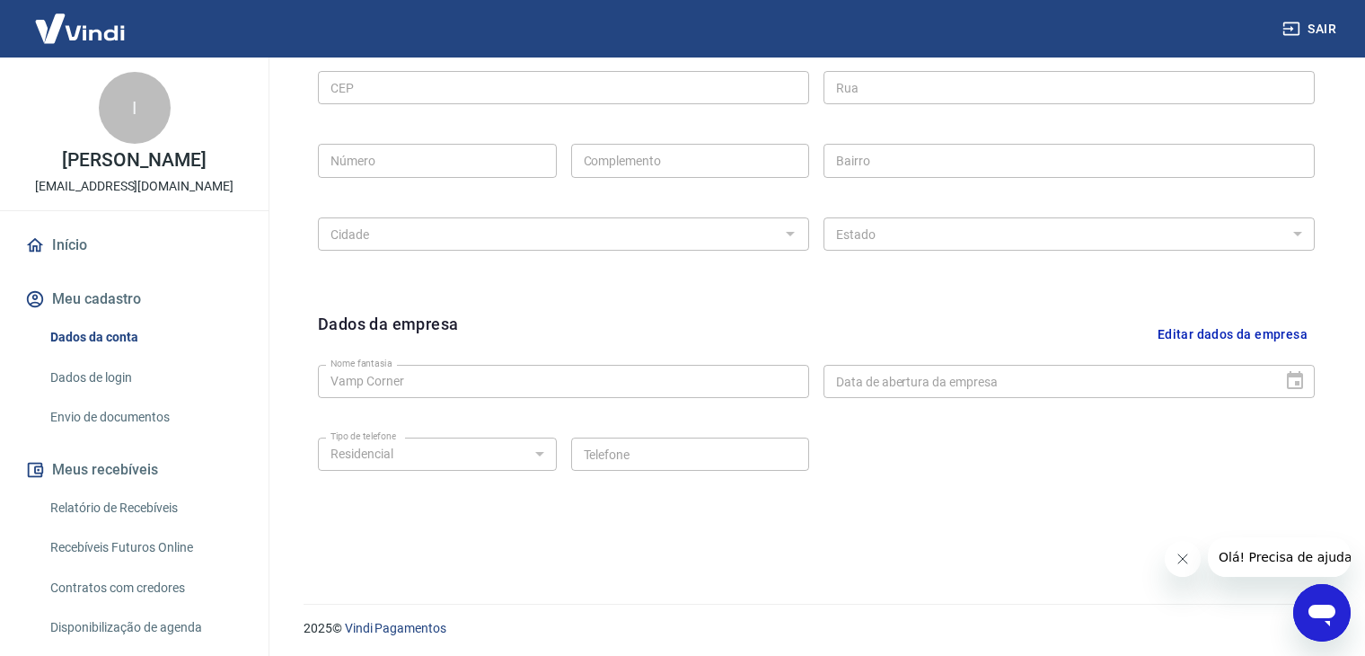
scroll to position [639, 0]
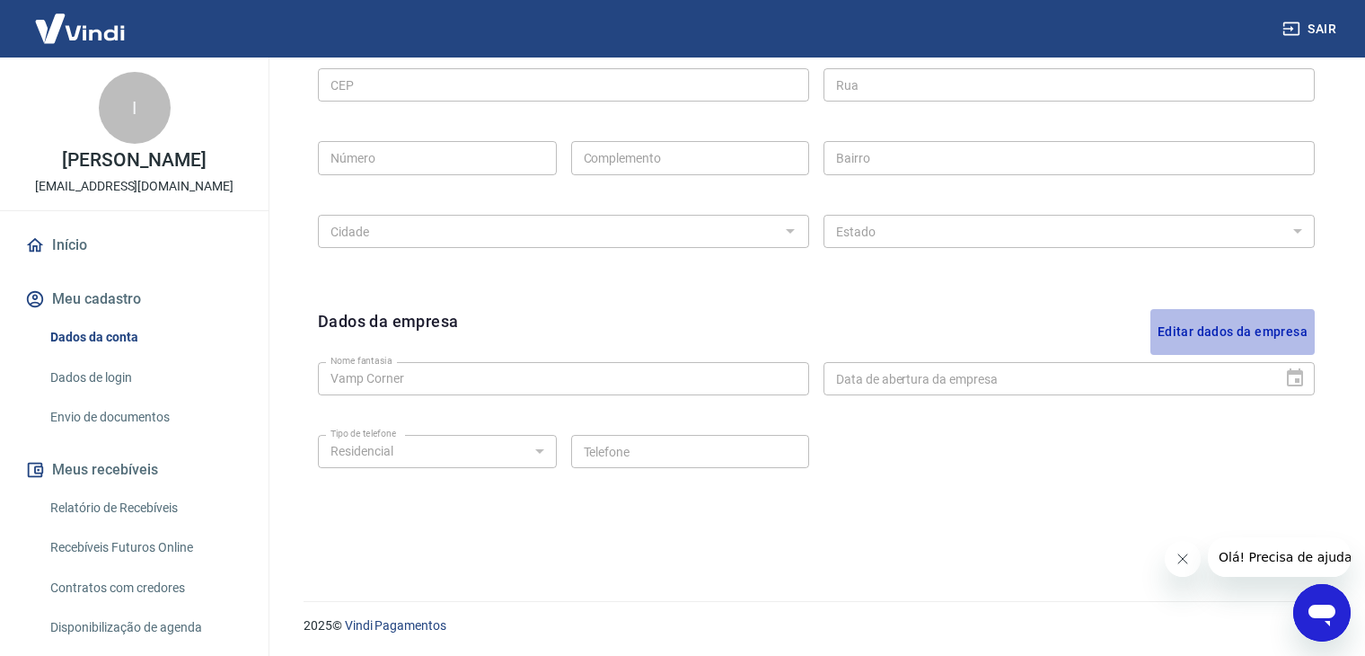
click at [1212, 338] on button "Editar dados da empresa" at bounding box center [1232, 332] width 164 height 46
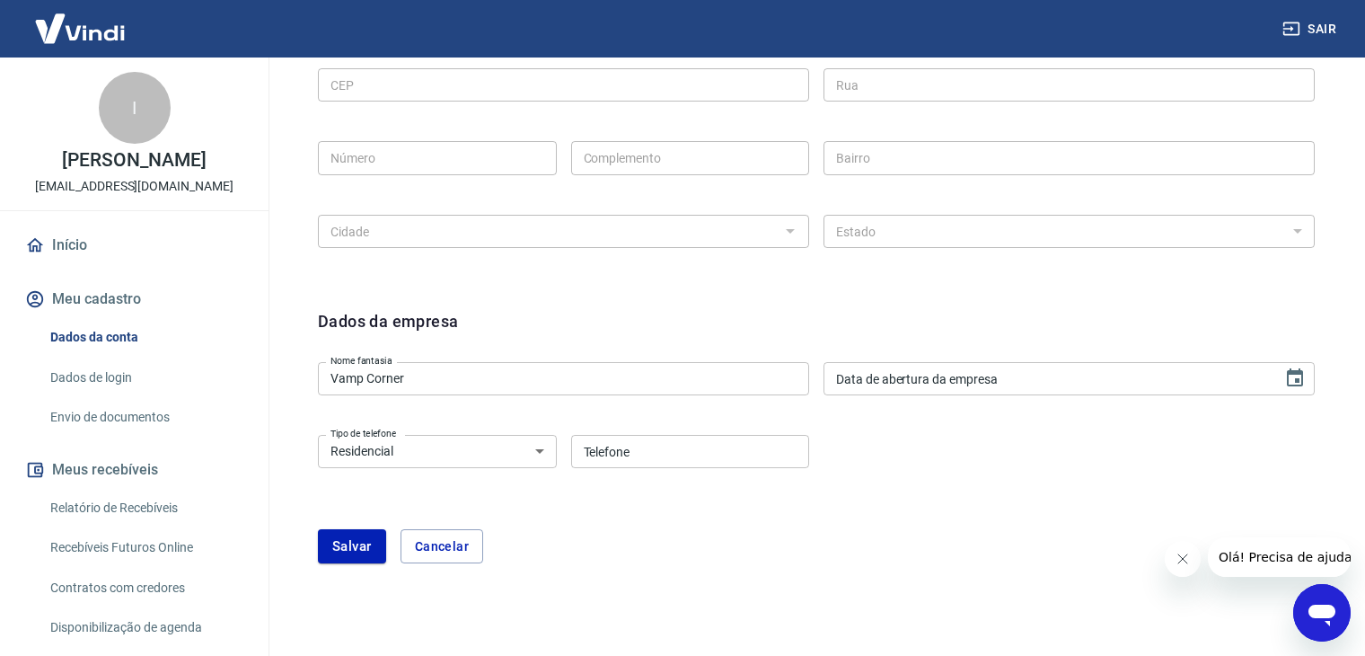
type input "DD/MM/YYYY"
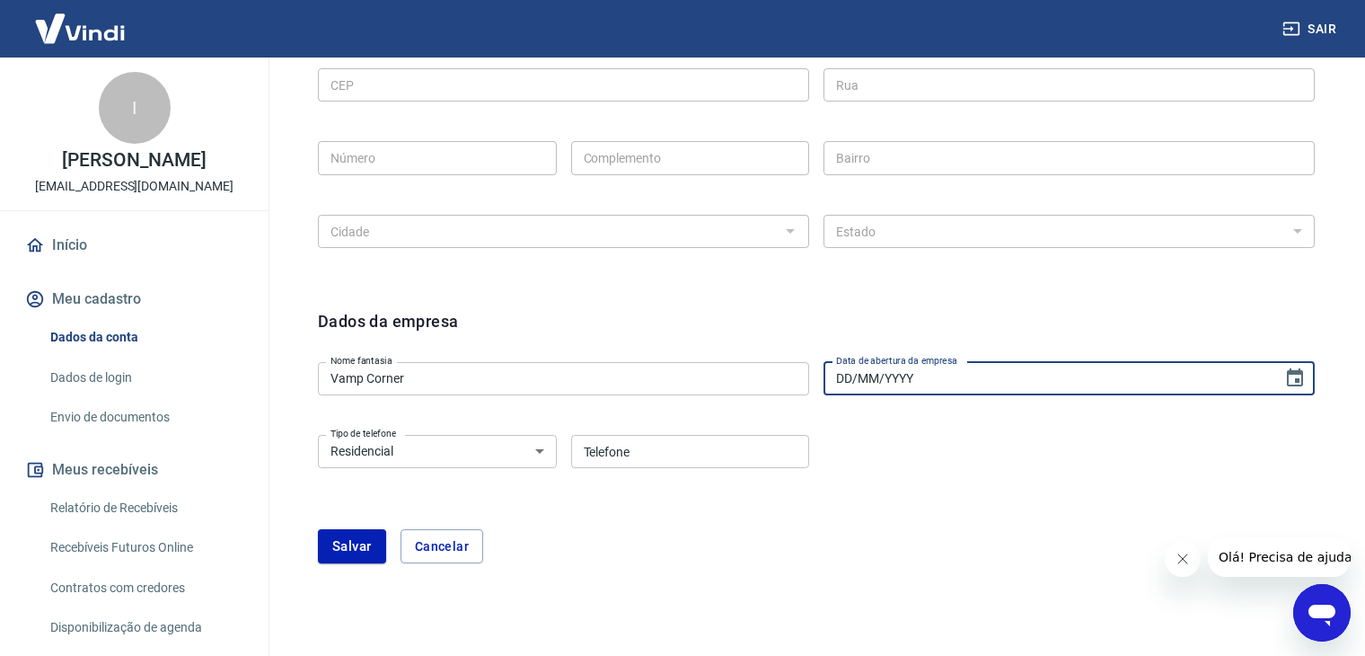
click at [1128, 380] on input "DD/MM/YYYY" at bounding box center [1047, 378] width 446 height 33
drag, startPoint x: 1088, startPoint y: 376, endPoint x: 729, endPoint y: 391, distance: 358.6
click at [729, 391] on div "Nome fantasia Vamp Corner Nome fantasia Data de abertura da empresa DD/MM/YYYY …" at bounding box center [816, 377] width 997 height 44
click at [837, 483] on div "Tipo de telefone Residencial Comercial Tipo de telefone Telefone Telefone" at bounding box center [816, 463] width 997 height 73
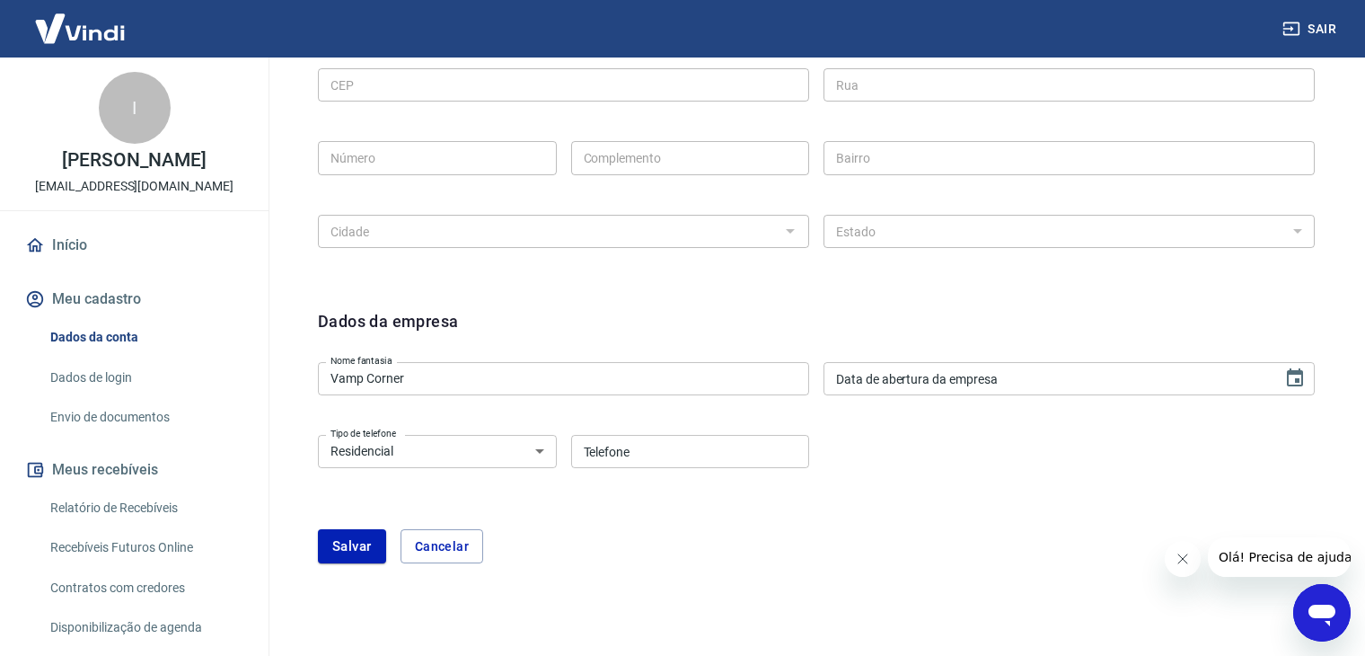
click at [440, 466] on select "Residencial Comercial" at bounding box center [437, 451] width 239 height 33
click at [441, 466] on select "Residencial Comercial" at bounding box center [437, 451] width 239 height 33
click at [444, 555] on button "Cancelar" at bounding box center [442, 546] width 83 height 34
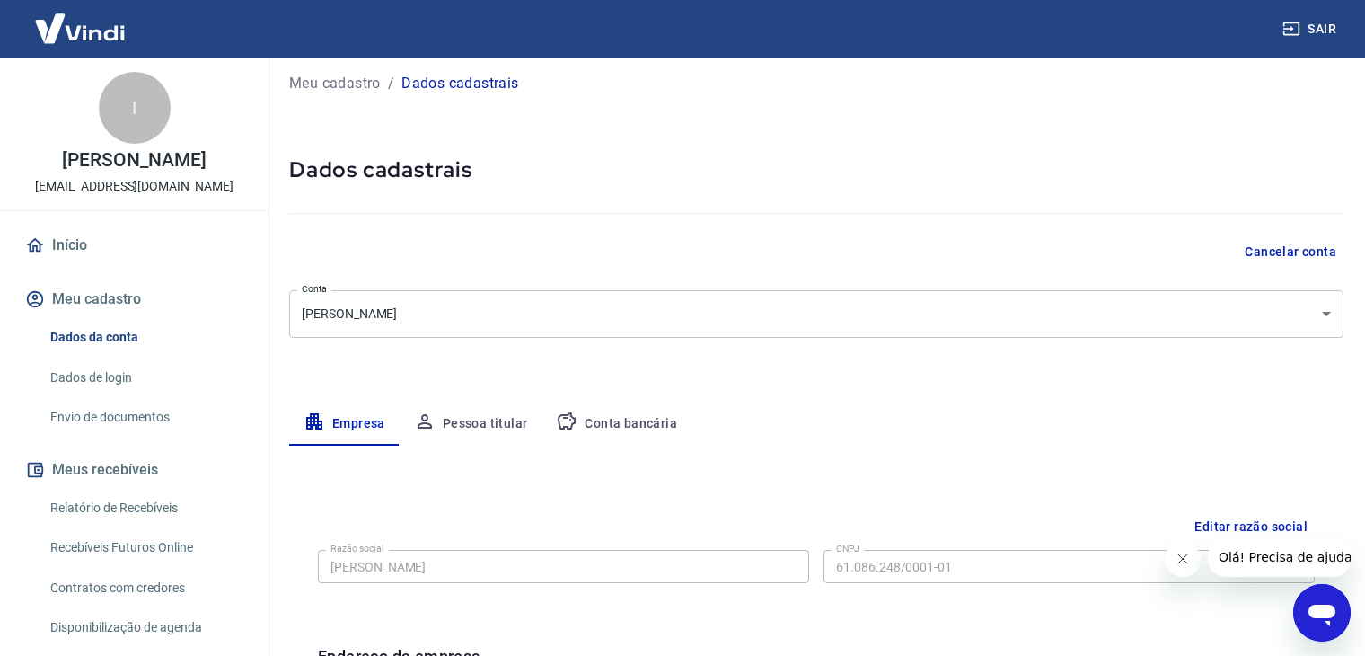
scroll to position [0, 0]
